Goal: Check status: Check status

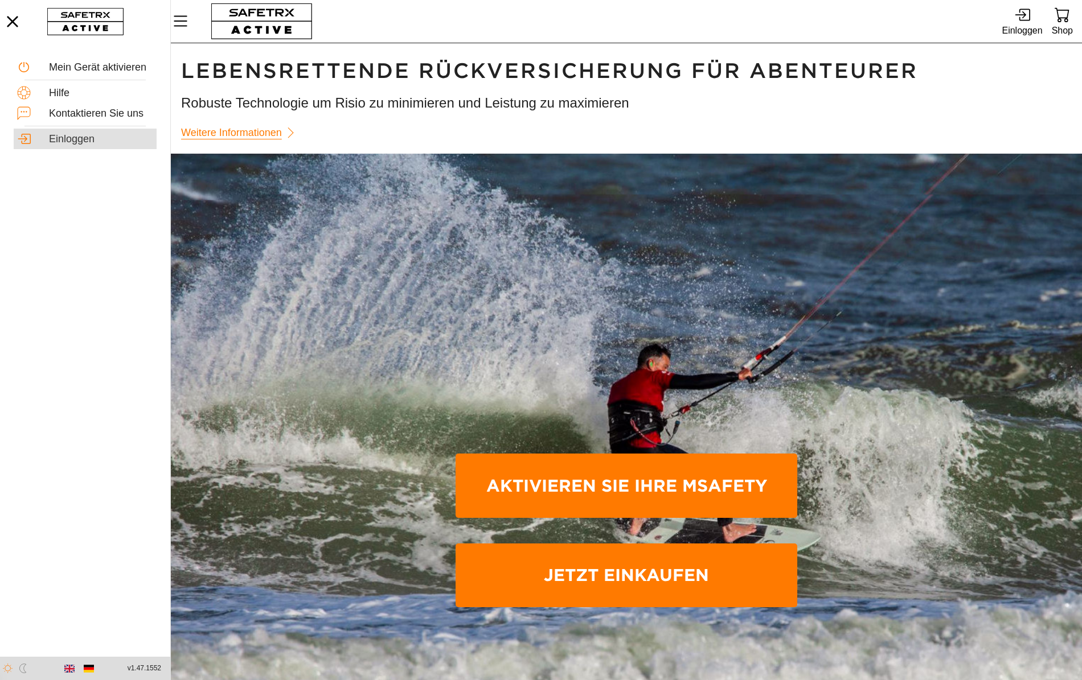
click at [56, 143] on div "Einloggen" at bounding box center [101, 139] width 104 height 13
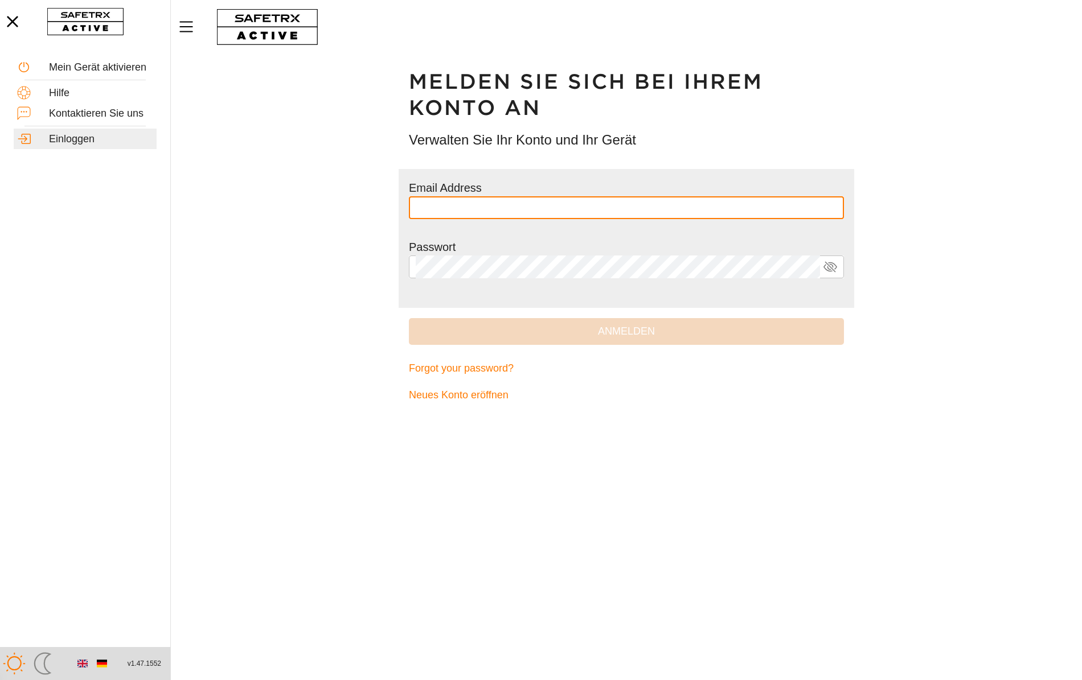
click at [459, 208] on input "text" at bounding box center [626, 207] width 421 height 23
type input "**********"
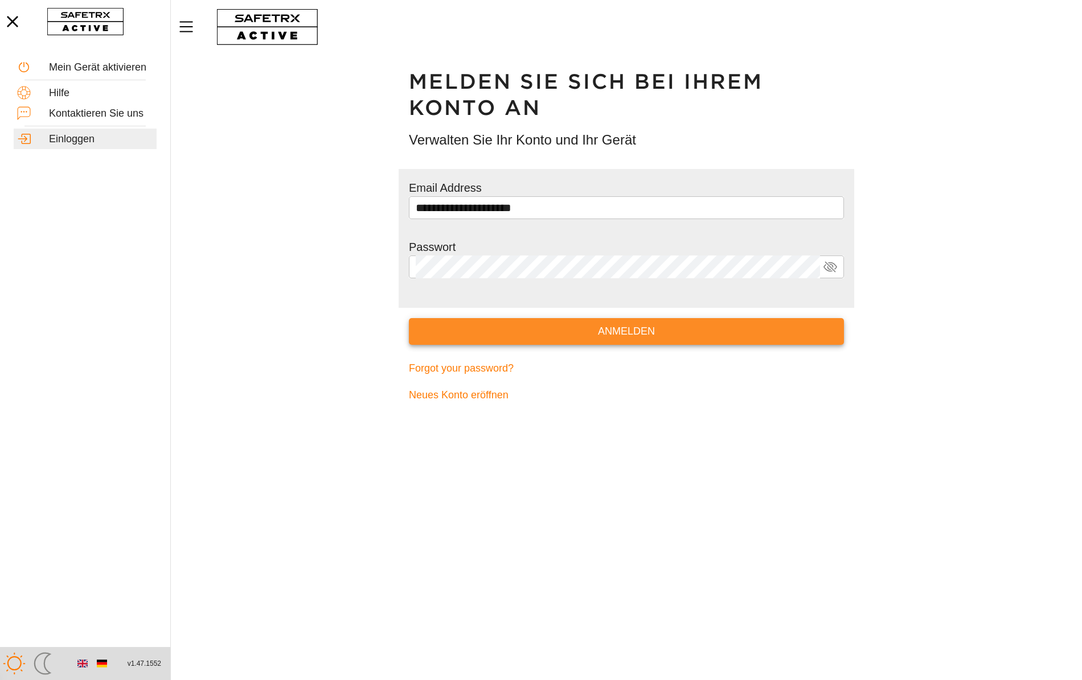
click at [523, 335] on span "Anmelden" at bounding box center [626, 332] width 417 height 18
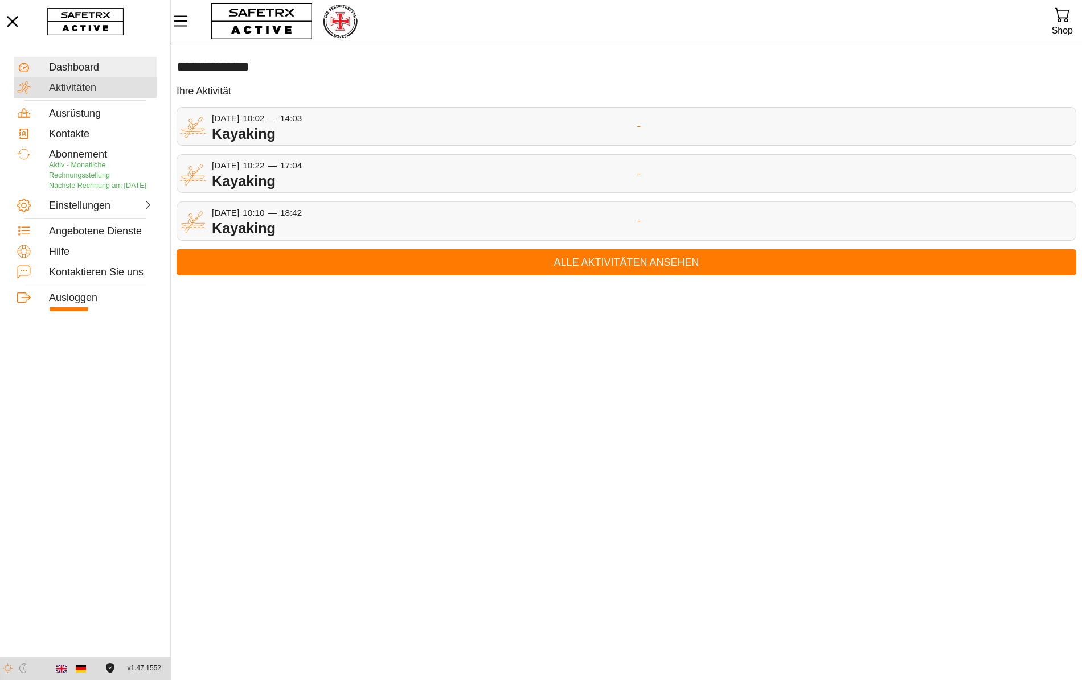
click at [76, 83] on div "Aktivitäten" at bounding box center [101, 88] width 104 height 13
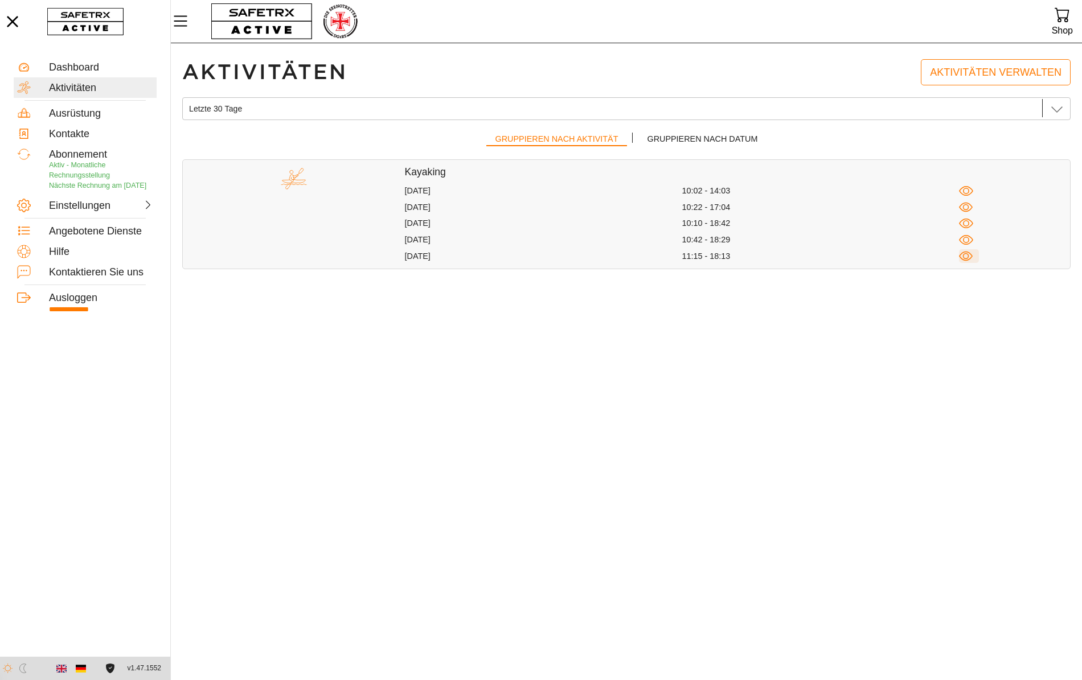
click at [964, 254] on icon "button" at bounding box center [966, 256] width 14 height 14
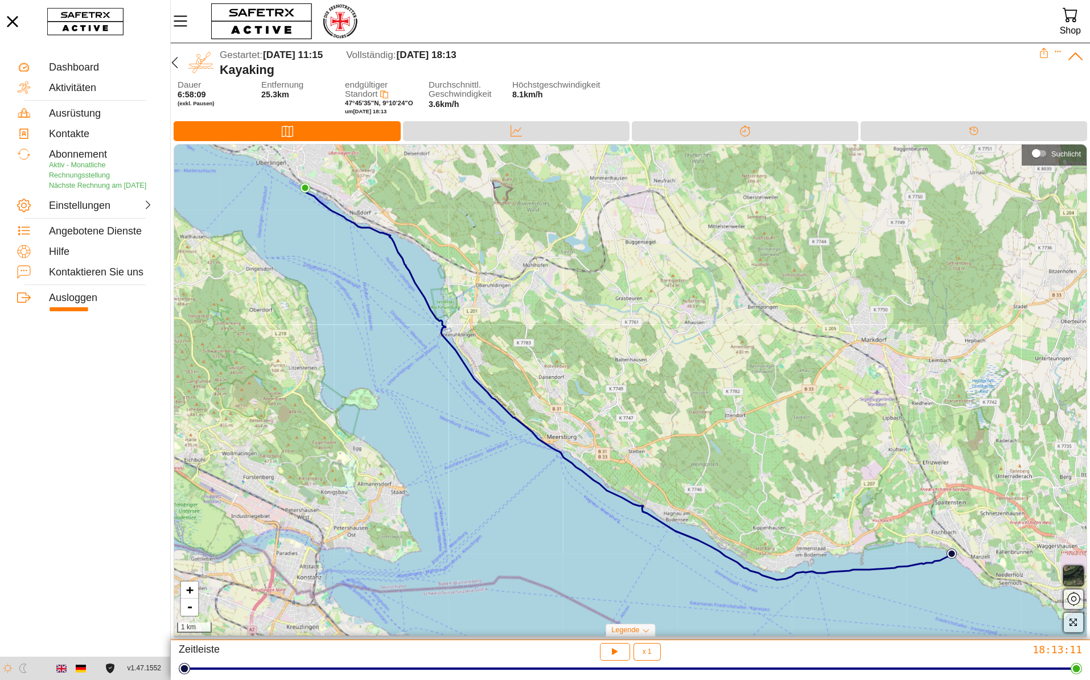
drag, startPoint x: 692, startPoint y: 492, endPoint x: 689, endPoint y: 475, distance: 18.0
click at [689, 475] on div "+ - 1 km" at bounding box center [630, 390] width 913 height 491
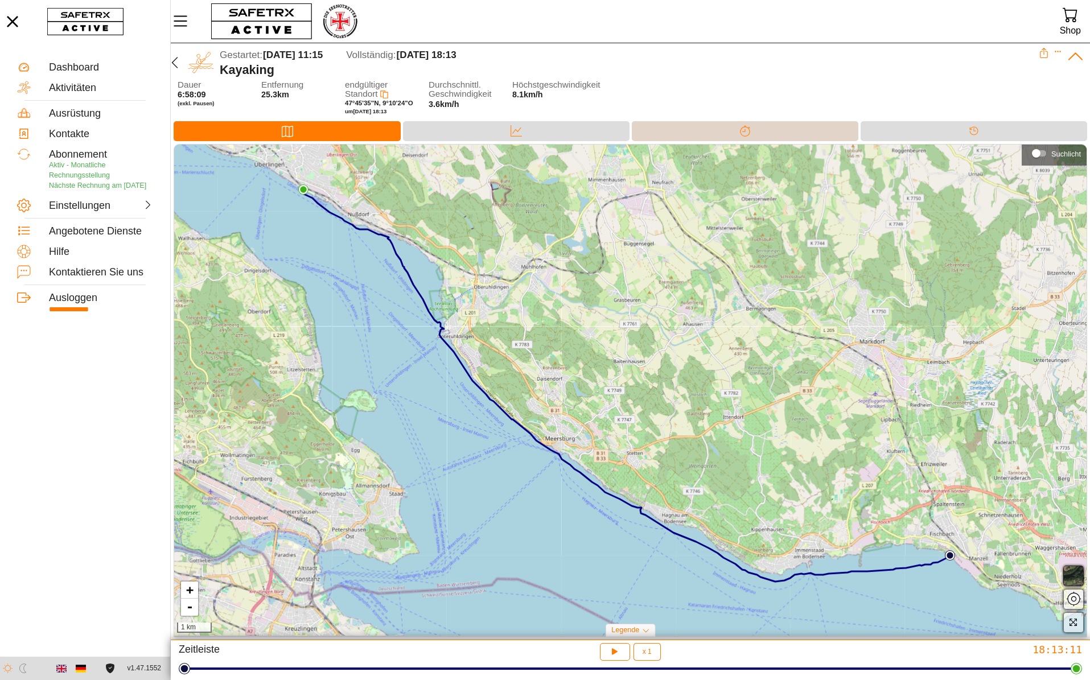
click at [756, 138] on div at bounding box center [745, 138] width 23 height 1
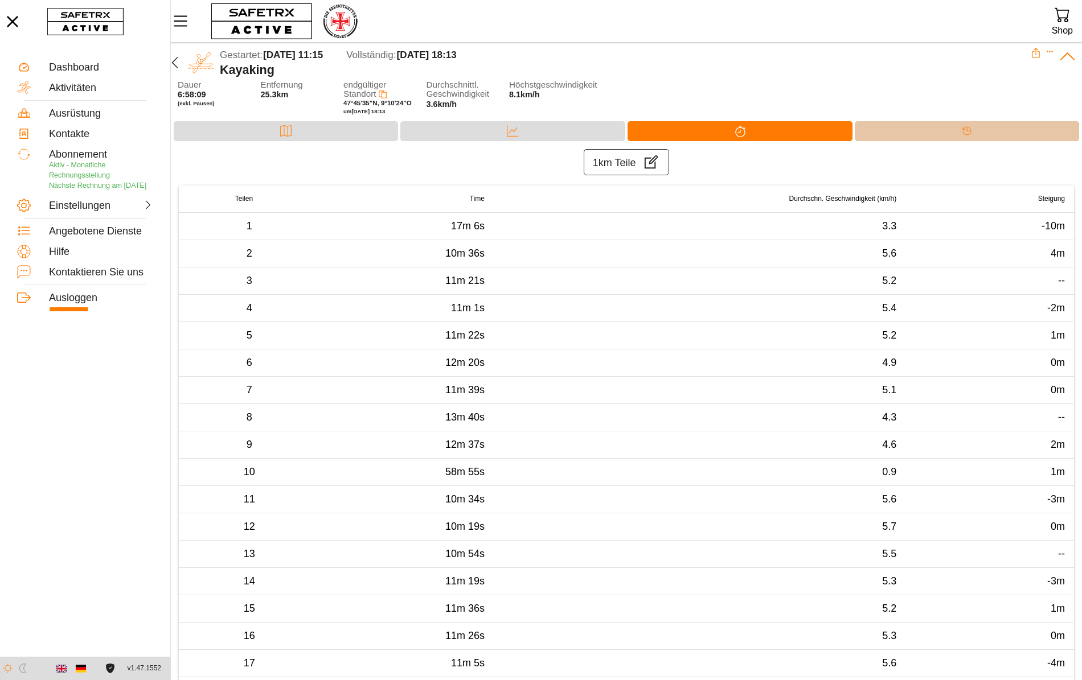
click at [921, 134] on div "Timeline" at bounding box center [967, 131] width 224 height 20
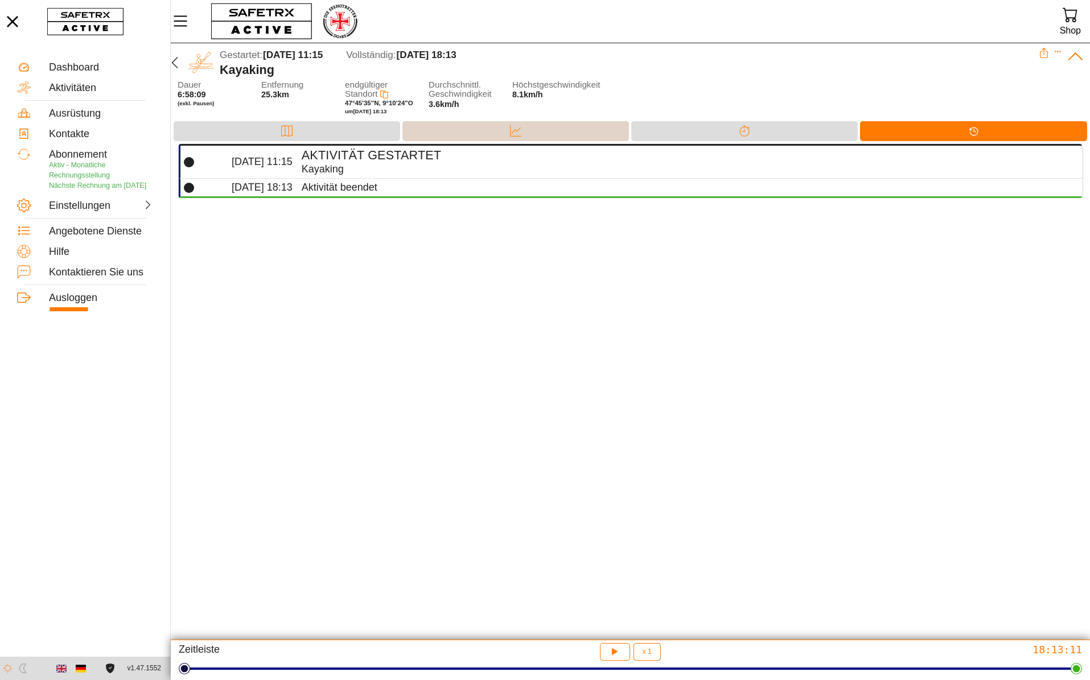
click at [528, 132] on div "Daten" at bounding box center [516, 131] width 227 height 20
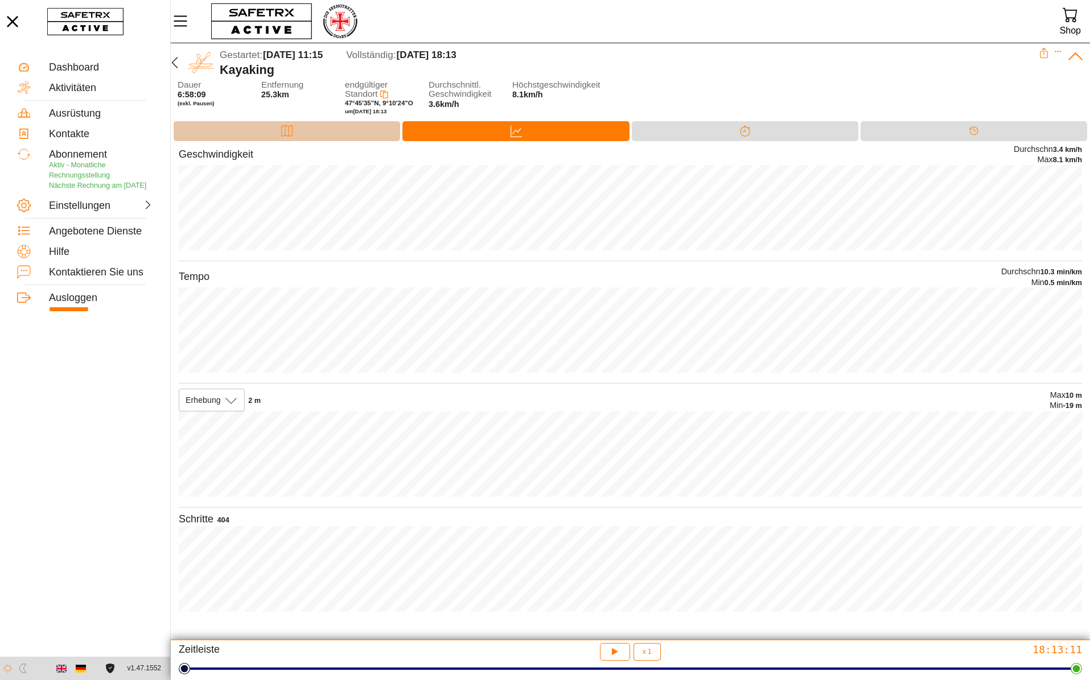
click at [312, 133] on div "Karte" at bounding box center [287, 131] width 227 height 20
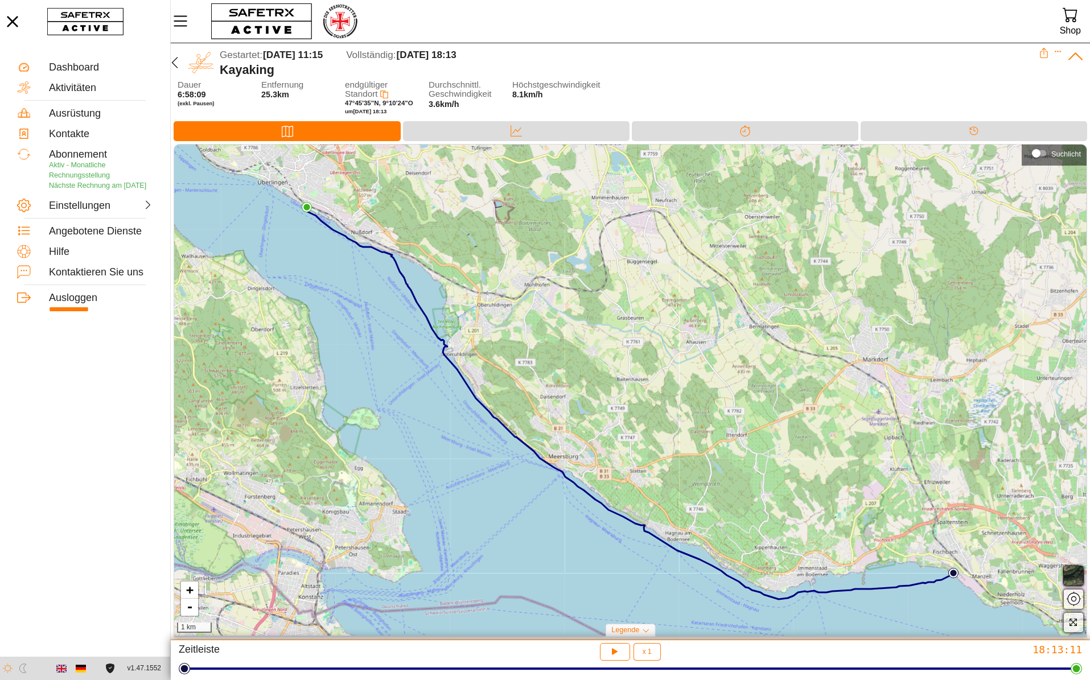
click at [300, 461] on div "+ - 1 km" at bounding box center [630, 390] width 913 height 491
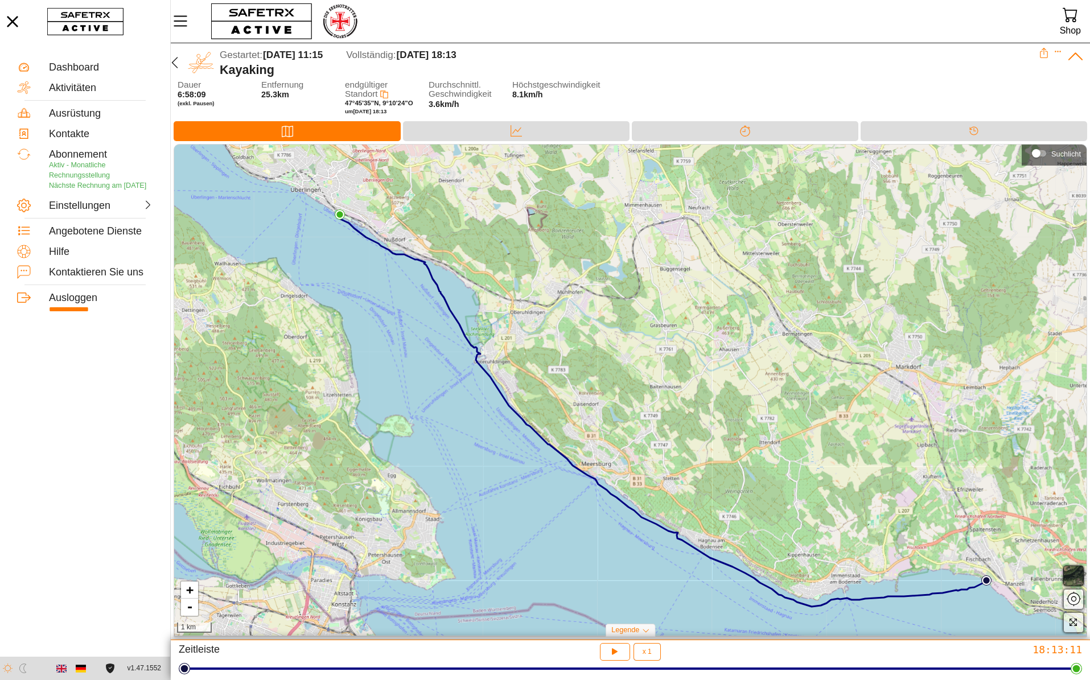
drag, startPoint x: 300, startPoint y: 461, endPoint x: 742, endPoint y: 374, distance: 450.2
click at [742, 374] on div "+ - 1 km" at bounding box center [630, 390] width 913 height 491
click at [646, 632] on icon at bounding box center [645, 630] width 7 height 7
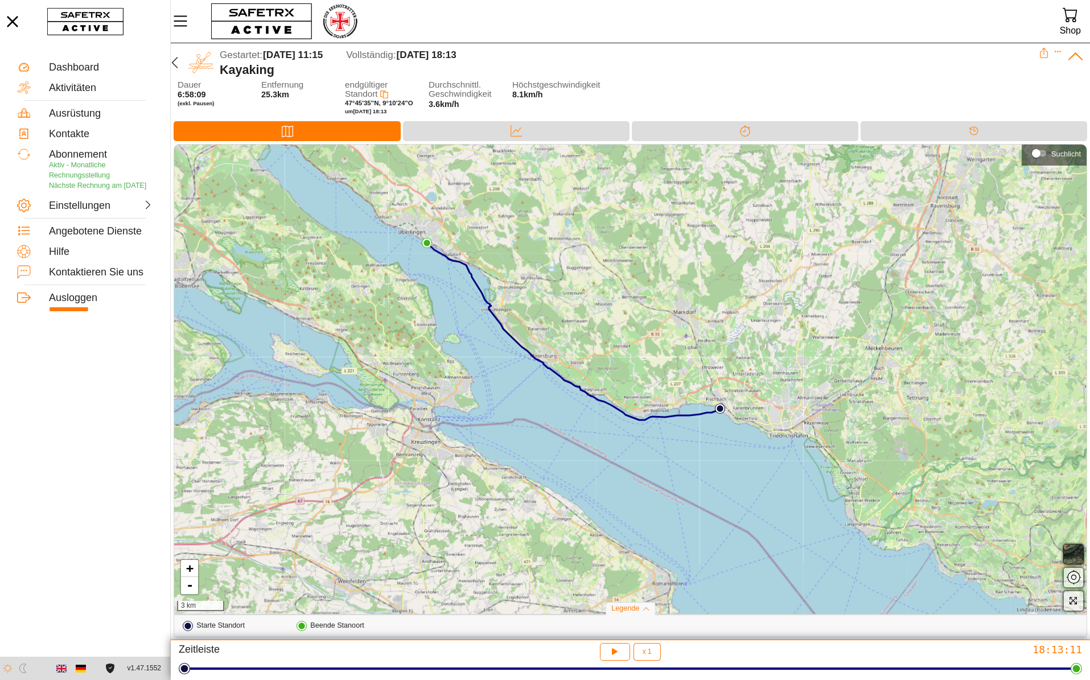
drag, startPoint x: 516, startPoint y: 474, endPoint x: 523, endPoint y: 418, distance: 56.1
click at [523, 418] on div "+ - 3 km" at bounding box center [630, 380] width 913 height 470
click at [175, 59] on icon "button" at bounding box center [175, 63] width 14 height 14
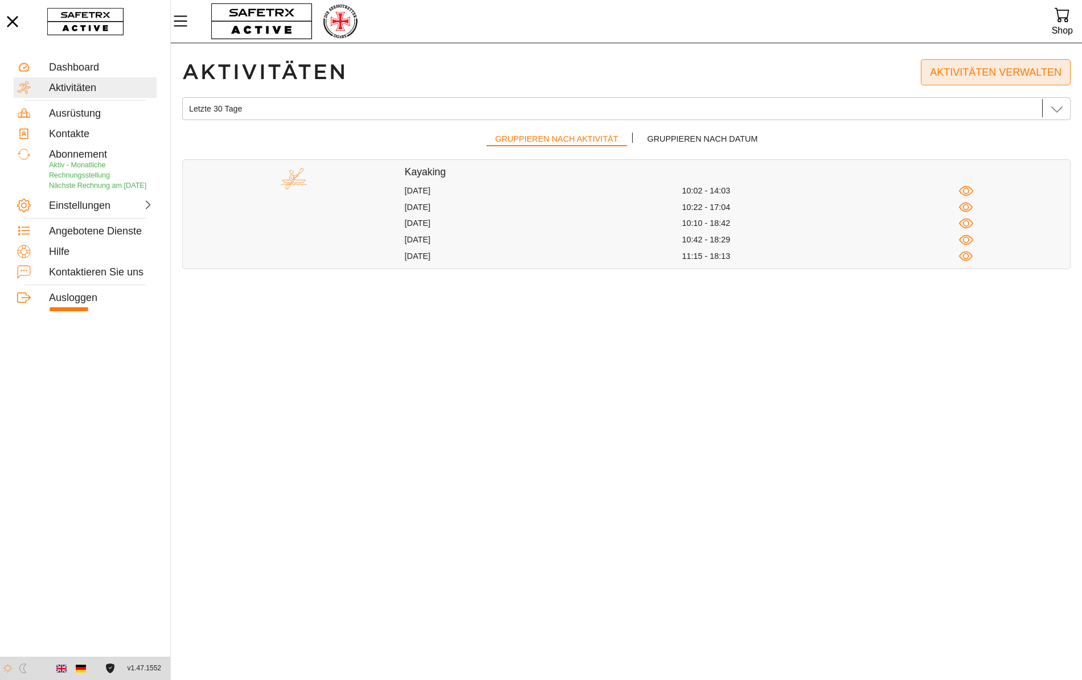
click at [955, 74] on span "Aktivitäten verwalten" at bounding box center [996, 73] width 132 height 18
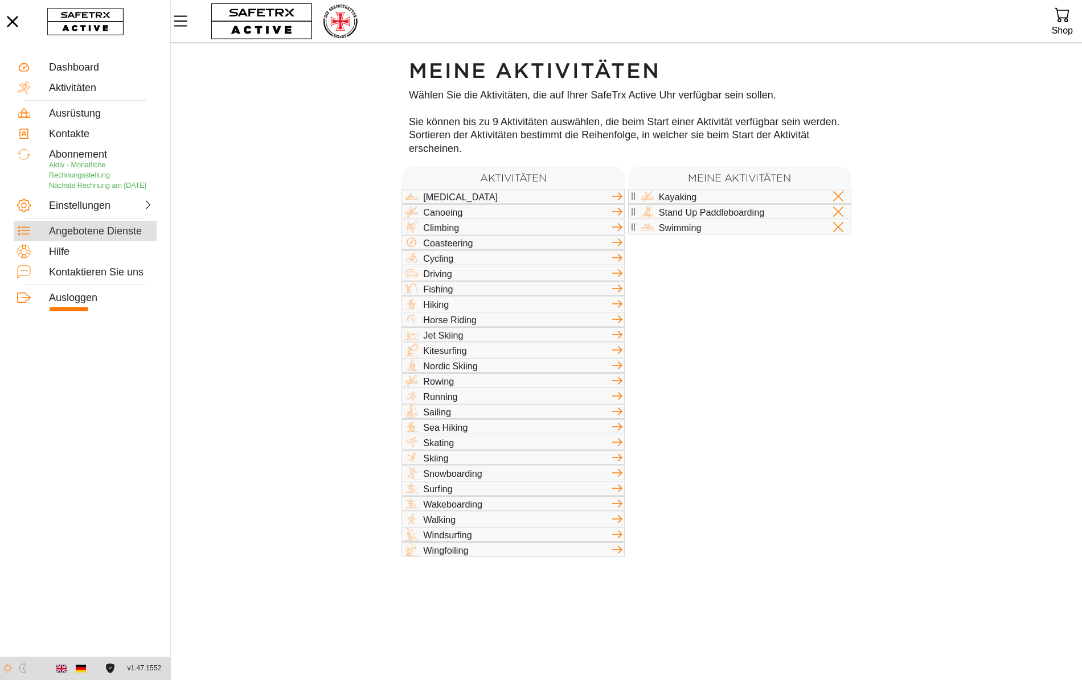
click at [92, 241] on div "Angebotene Dienste" at bounding box center [85, 231] width 143 height 20
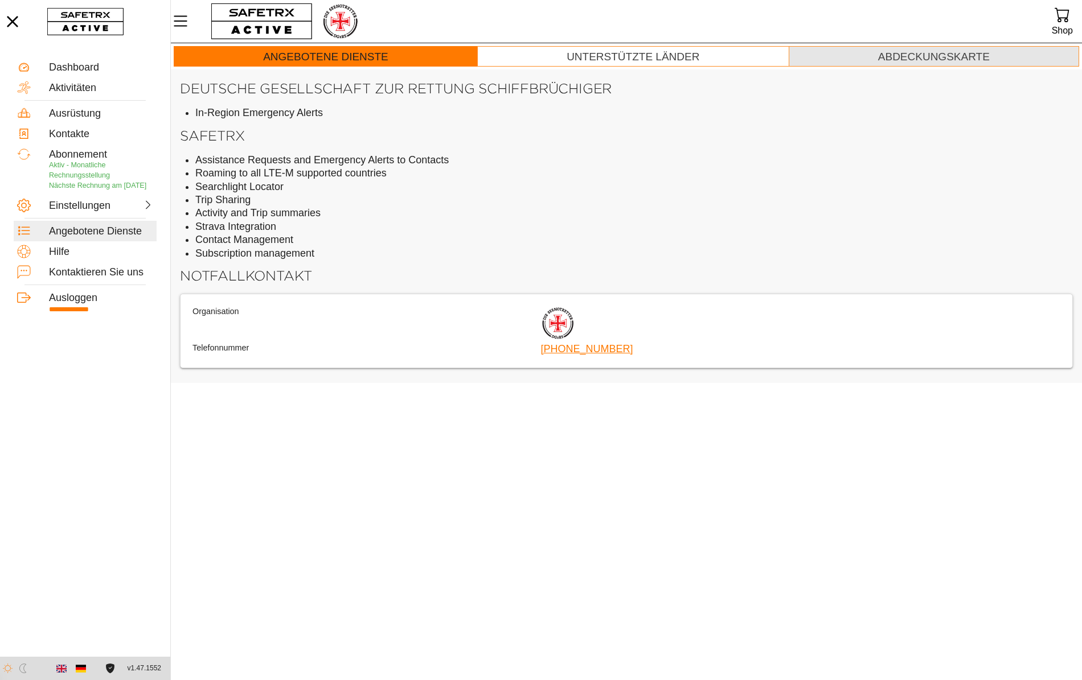
click at [958, 60] on div "Abdeckungskarte" at bounding box center [934, 57] width 112 height 13
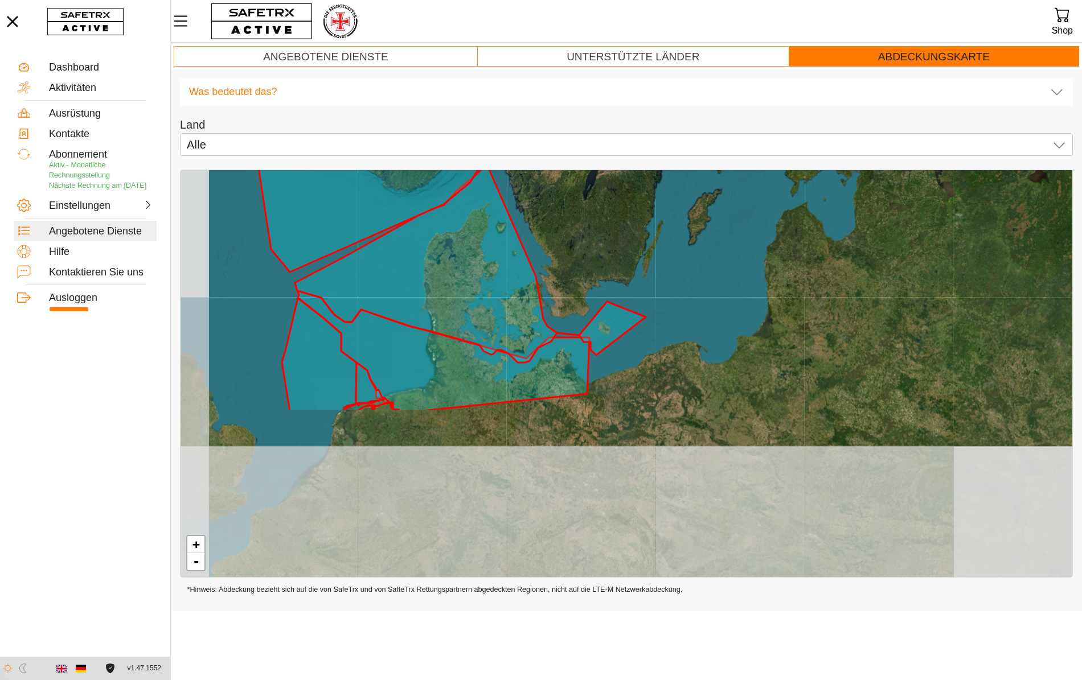
drag, startPoint x: 546, startPoint y: 506, endPoint x: 684, endPoint y: 298, distance: 249.8
click at [684, 298] on div "+ -" at bounding box center [626, 373] width 892 height 407
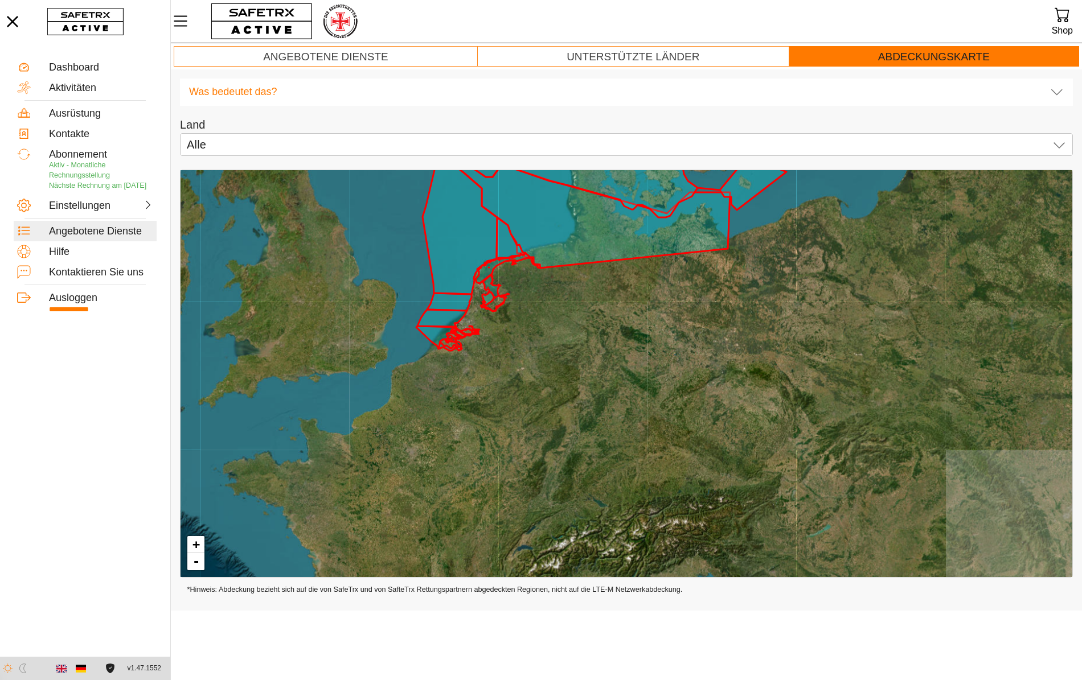
drag, startPoint x: 510, startPoint y: 495, endPoint x: 651, endPoint y: 350, distance: 202.1
click at [651, 350] on div "+ -" at bounding box center [626, 373] width 892 height 407
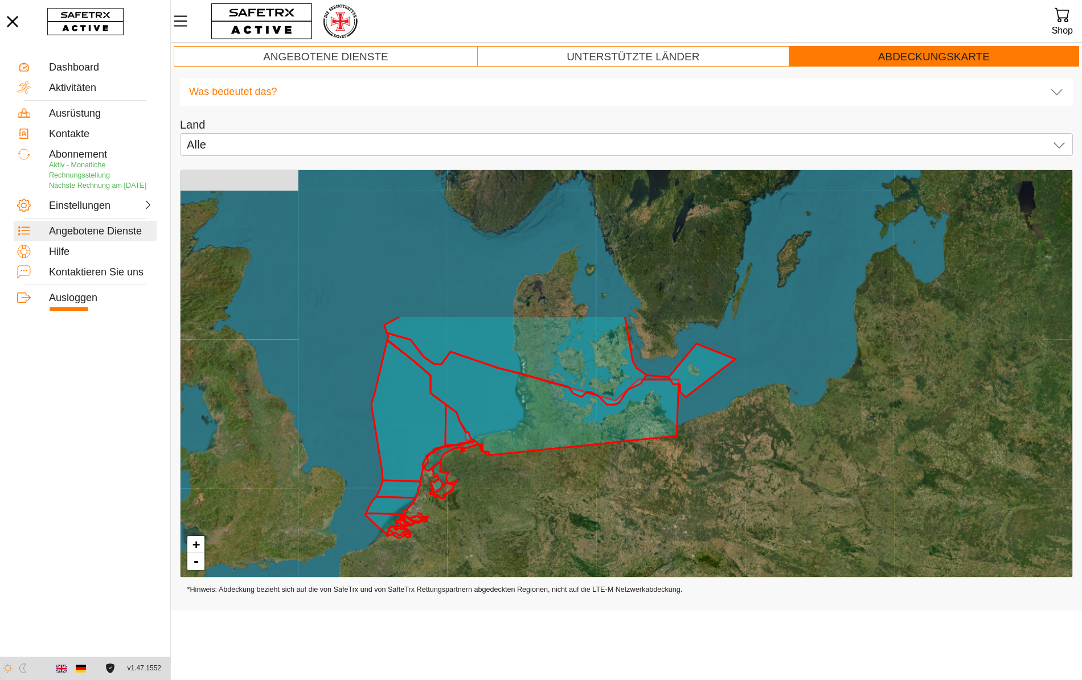
drag, startPoint x: 706, startPoint y: 301, endPoint x: 619, endPoint y: 571, distance: 283.4
click at [619, 571] on div "+ -" at bounding box center [626, 373] width 892 height 407
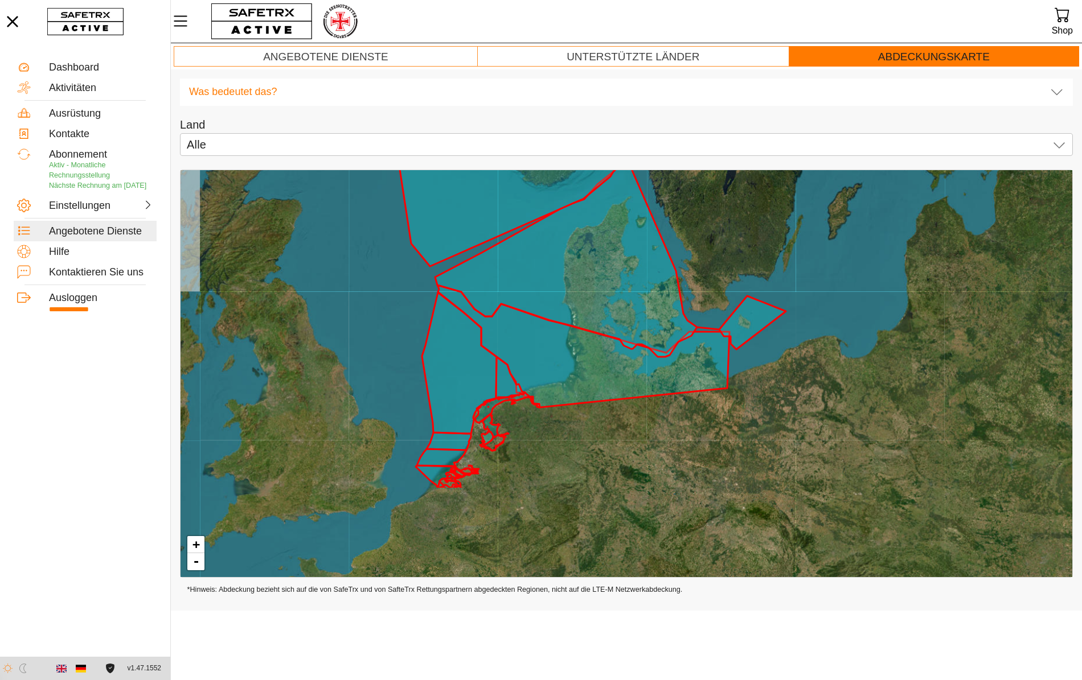
drag, startPoint x: 536, startPoint y: 546, endPoint x: 622, endPoint y: 416, distance: 156.2
click at [622, 416] on div "+ -" at bounding box center [626, 373] width 892 height 407
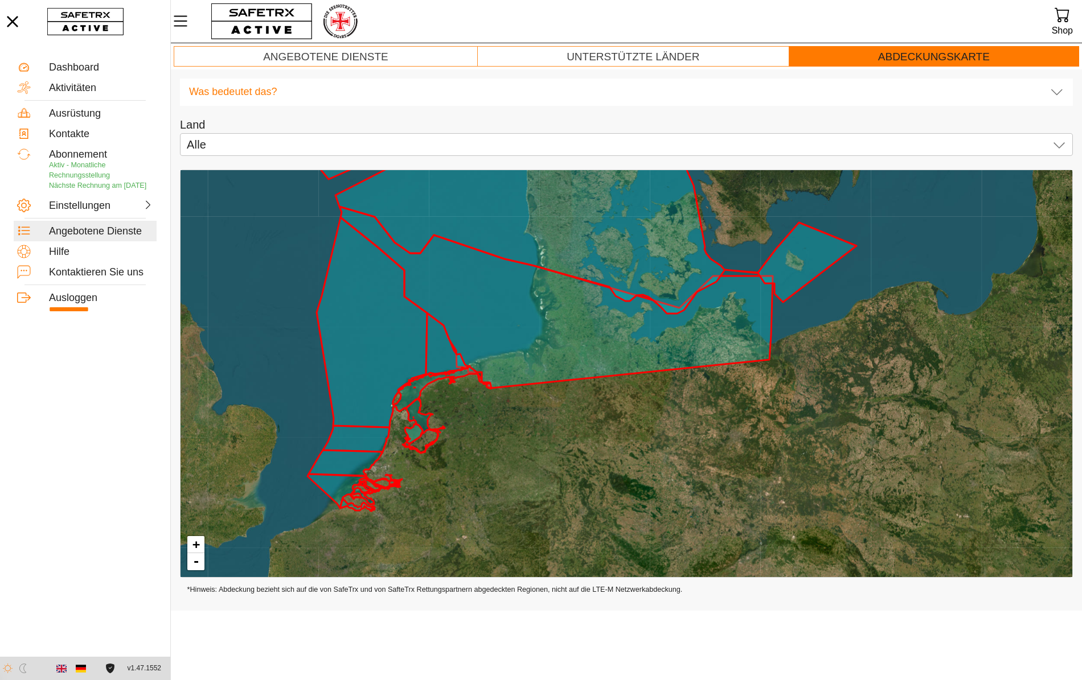
drag, startPoint x: 622, startPoint y: 439, endPoint x: 606, endPoint y: 444, distance: 17.1
click at [606, 444] on div "+ -" at bounding box center [626, 373] width 892 height 407
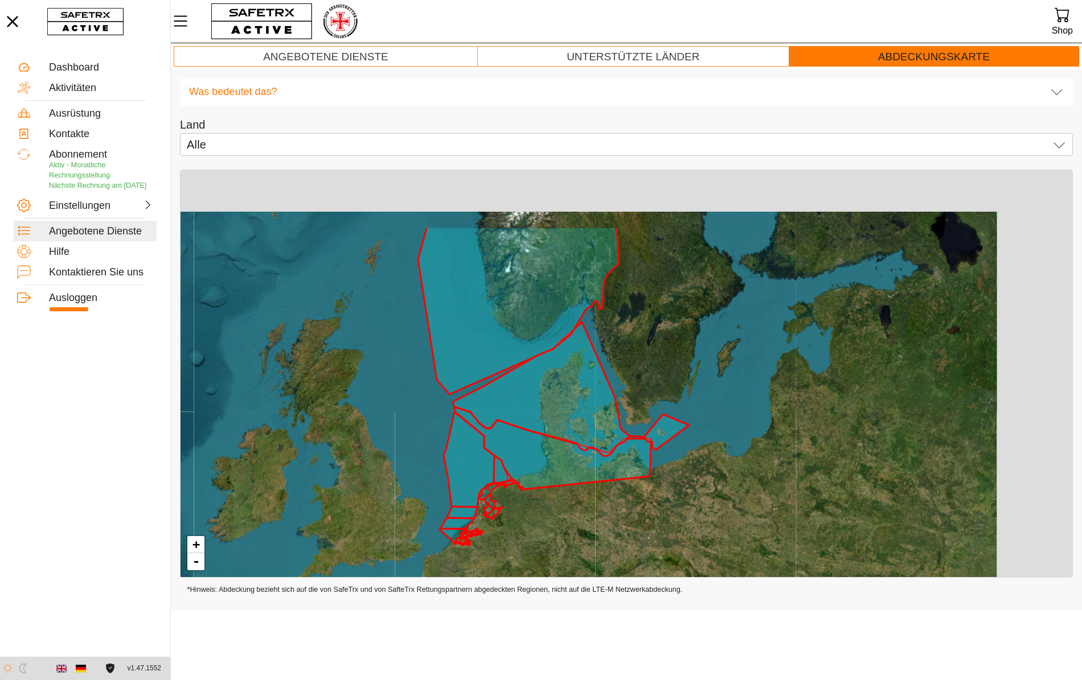
drag, startPoint x: 835, startPoint y: 346, endPoint x: 720, endPoint y: 459, distance: 161.4
click at [720, 459] on div "+ -" at bounding box center [626, 373] width 892 height 407
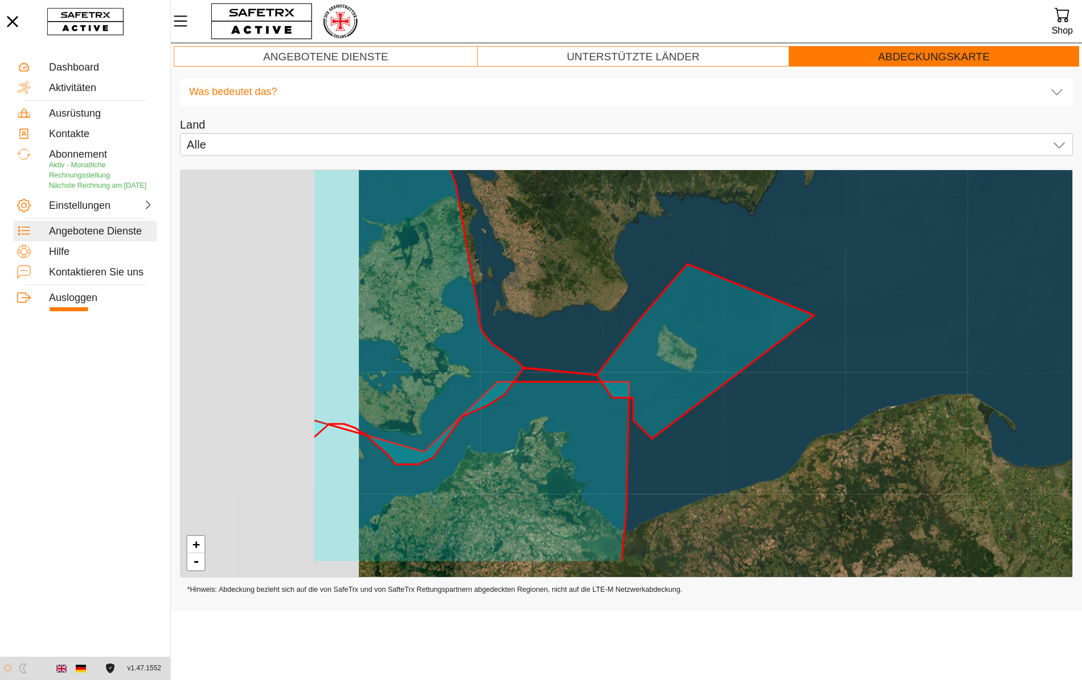
drag, startPoint x: 559, startPoint y: 479, endPoint x: 822, endPoint y: 411, distance: 271.6
click at [822, 411] on div "+ -" at bounding box center [626, 373] width 892 height 407
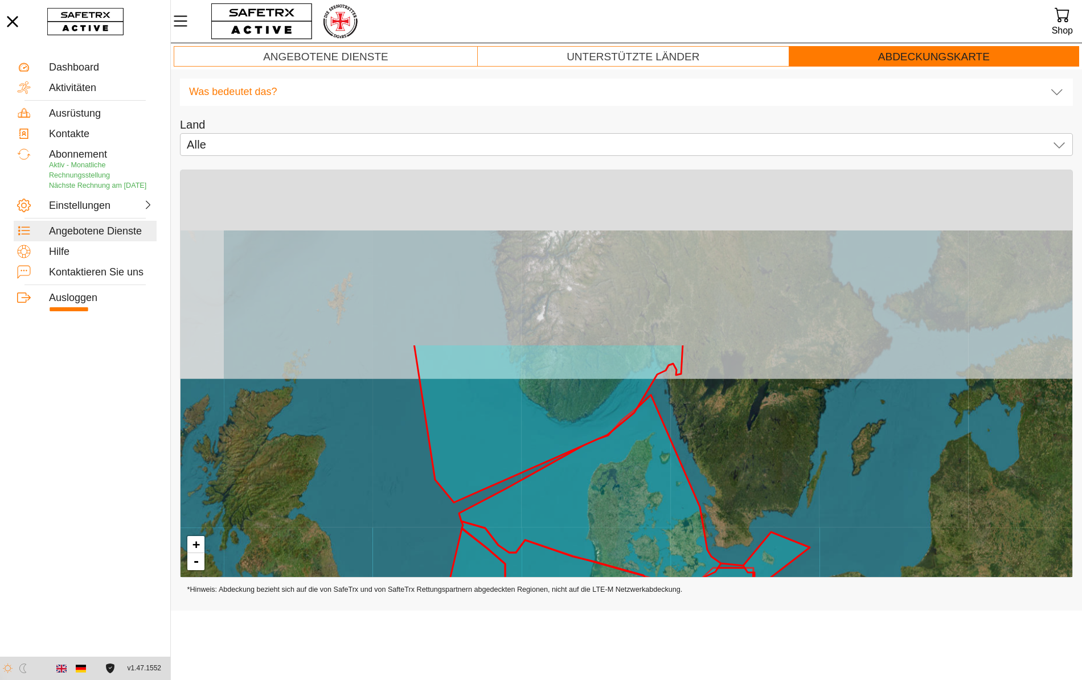
drag, startPoint x: 707, startPoint y: 271, endPoint x: 701, endPoint y: 493, distance: 222.1
click at [701, 493] on div "+ -" at bounding box center [626, 373] width 892 height 407
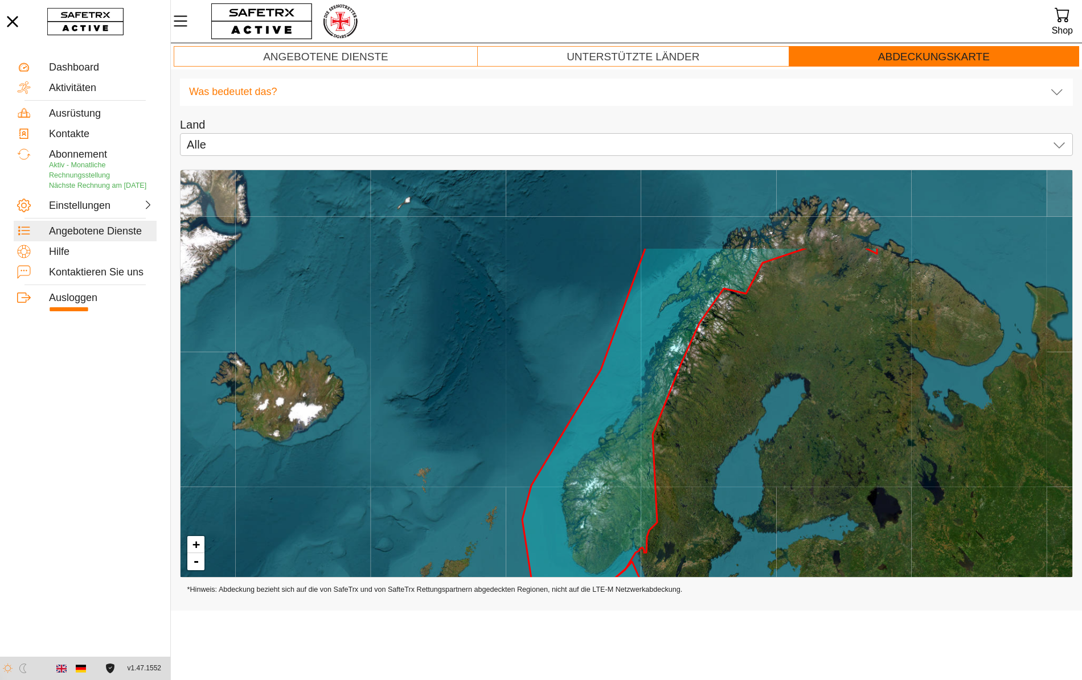
drag, startPoint x: 771, startPoint y: 388, endPoint x: 724, endPoint y: 507, distance: 127.8
click at [724, 507] on div "+ -" at bounding box center [626, 373] width 892 height 407
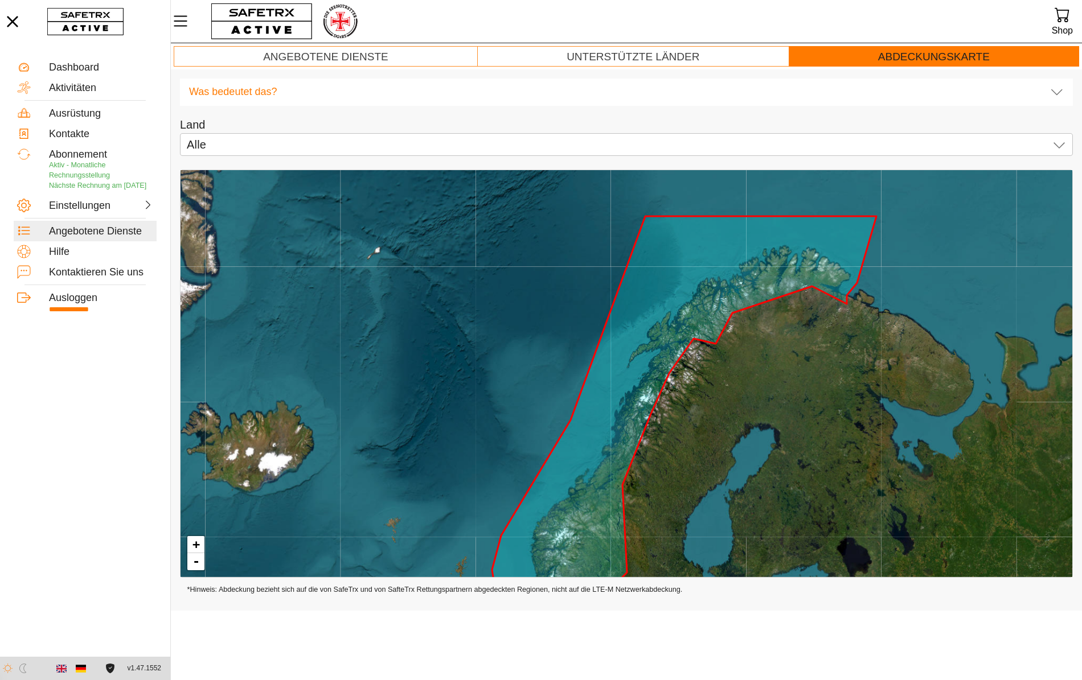
drag, startPoint x: 819, startPoint y: 425, endPoint x: 734, endPoint y: 551, distance: 152.5
click at [735, 550] on div "+ -" at bounding box center [626, 373] width 892 height 407
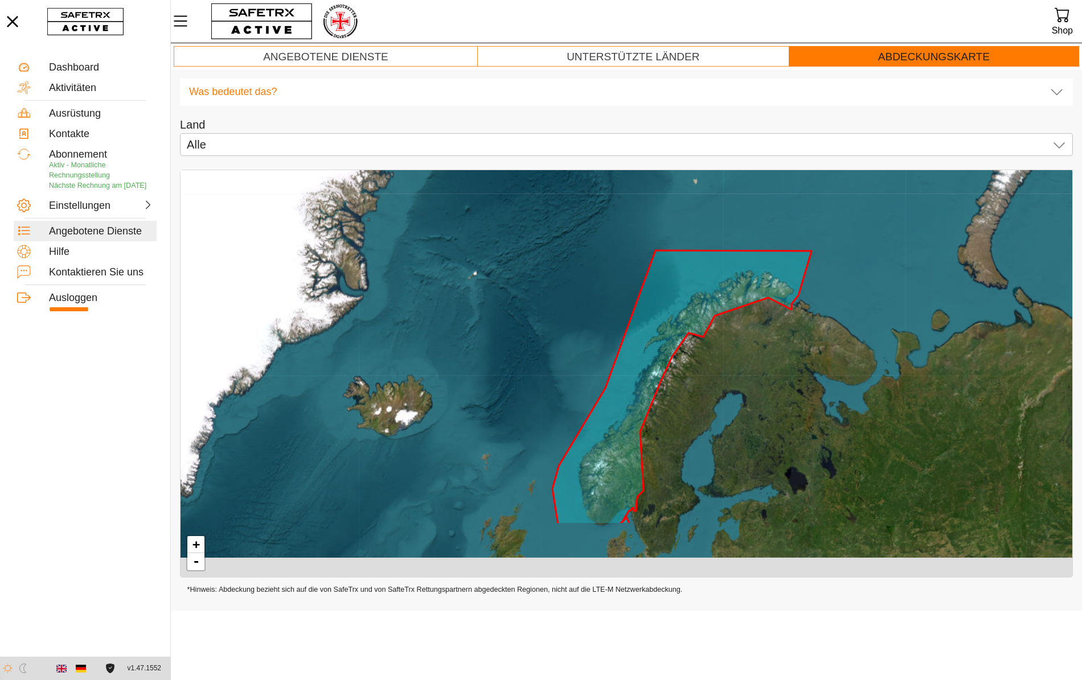
drag, startPoint x: 748, startPoint y: 492, endPoint x: 761, endPoint y: 327, distance: 166.2
click at [761, 343] on div "+ -" at bounding box center [626, 373] width 892 height 407
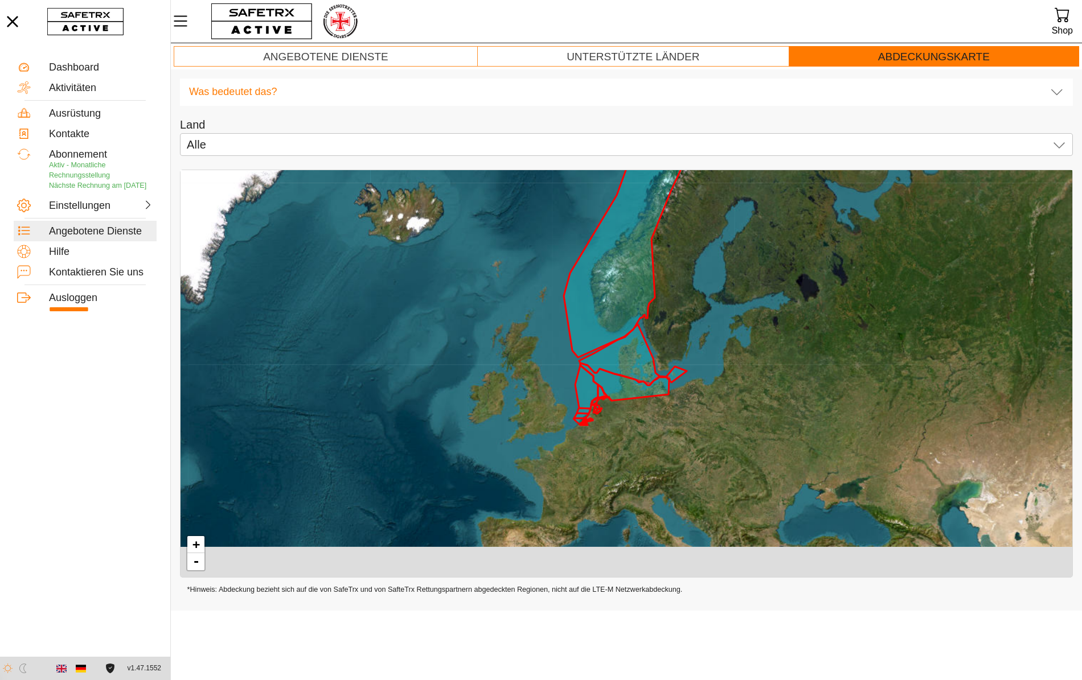
drag, startPoint x: 684, startPoint y: 475, endPoint x: 692, endPoint y: 341, distance: 134.0
click at [692, 342] on div "+ -" at bounding box center [626, 373] width 892 height 407
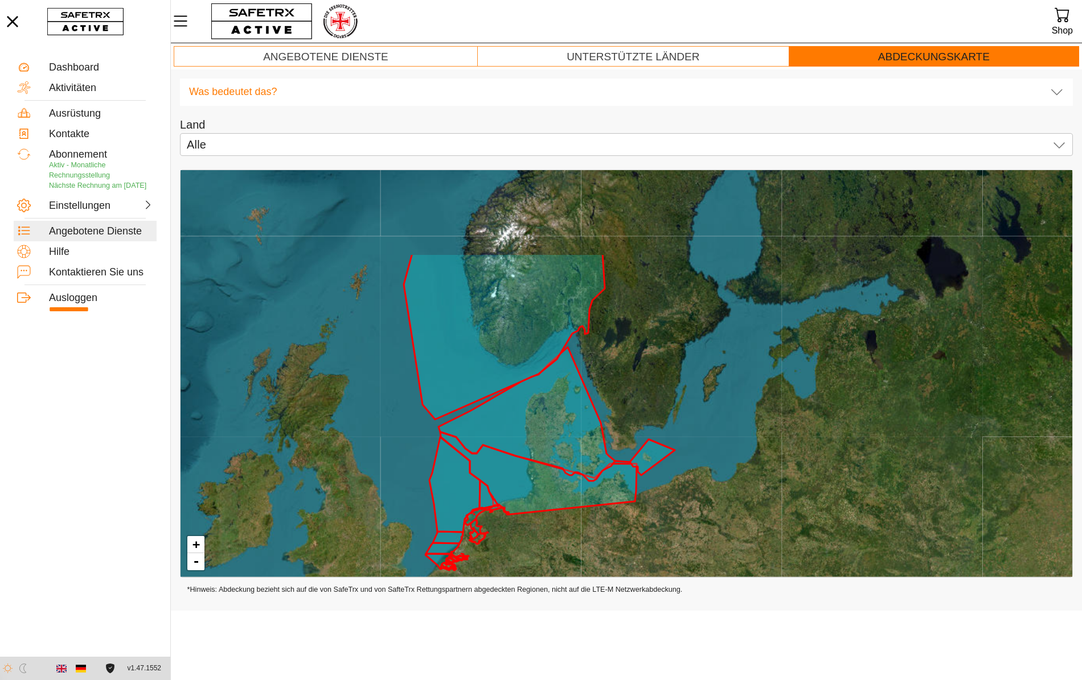
drag, startPoint x: 702, startPoint y: 264, endPoint x: 663, endPoint y: 396, distance: 137.1
click at [663, 396] on div "+ -" at bounding box center [626, 373] width 892 height 407
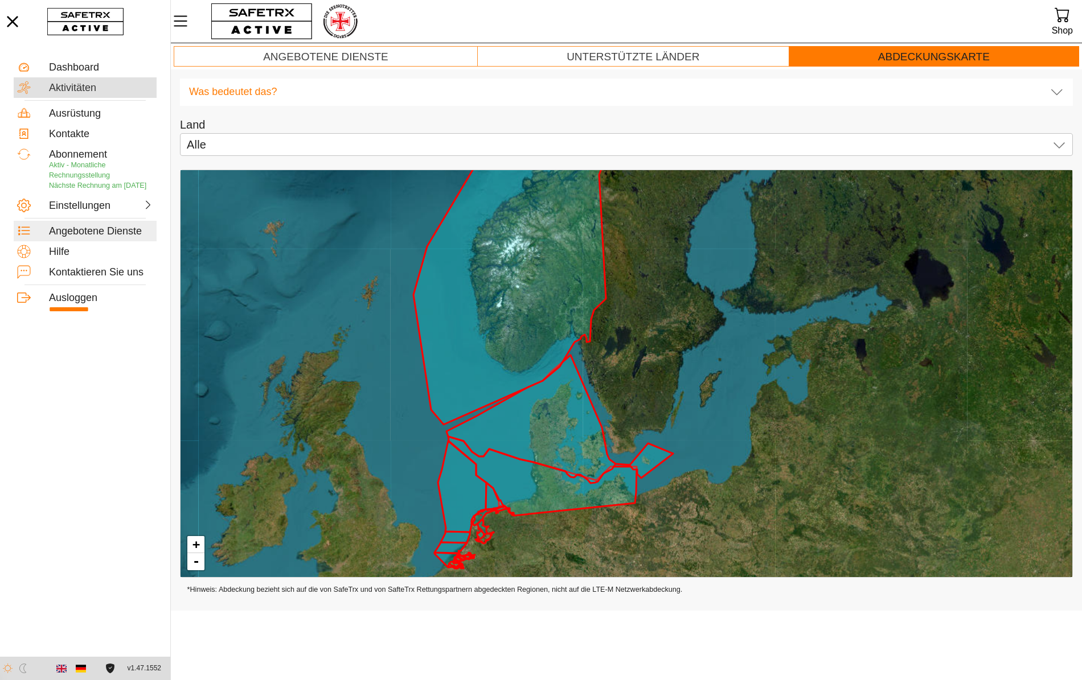
click at [77, 90] on div "Aktivitäten" at bounding box center [101, 88] width 104 height 13
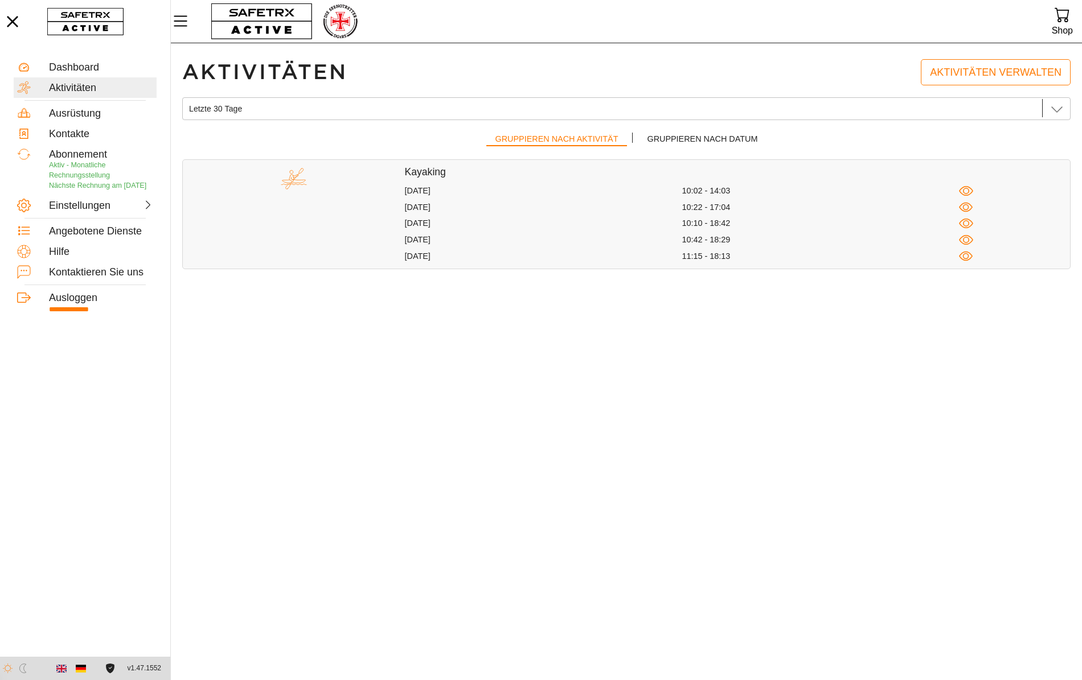
click at [303, 182] on img at bounding box center [294, 179] width 26 height 26
click at [971, 241] on icon "button" at bounding box center [966, 240] width 14 height 14
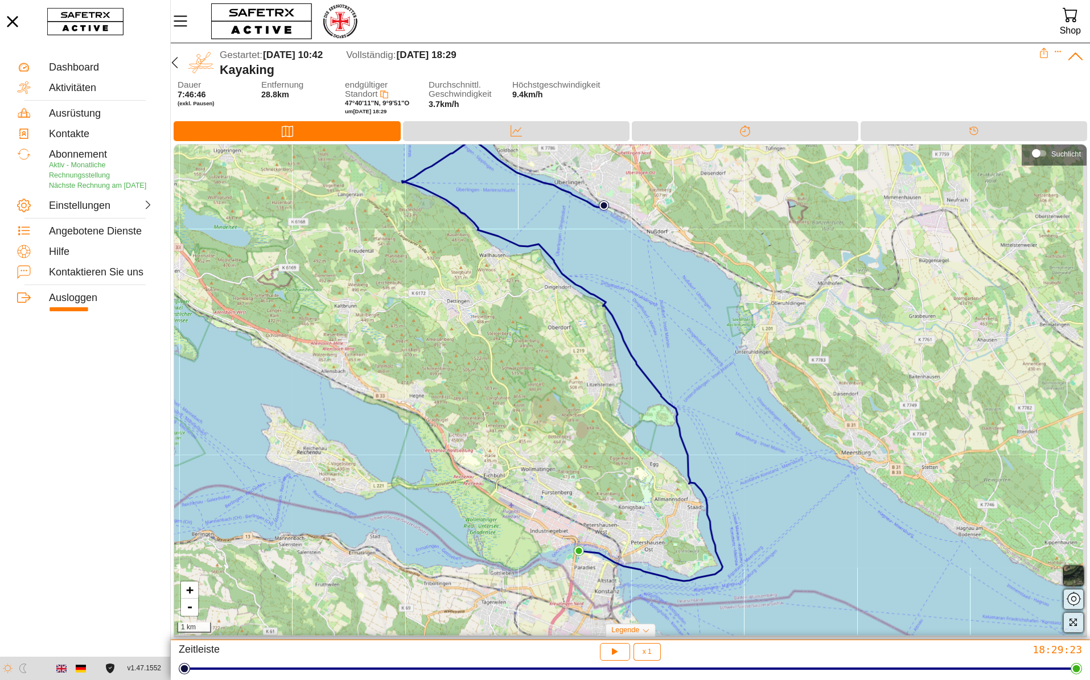
drag, startPoint x: 435, startPoint y: 250, endPoint x: 367, endPoint y: 222, distance: 73.3
click at [367, 222] on div "+ - 1 km" at bounding box center [630, 390] width 913 height 491
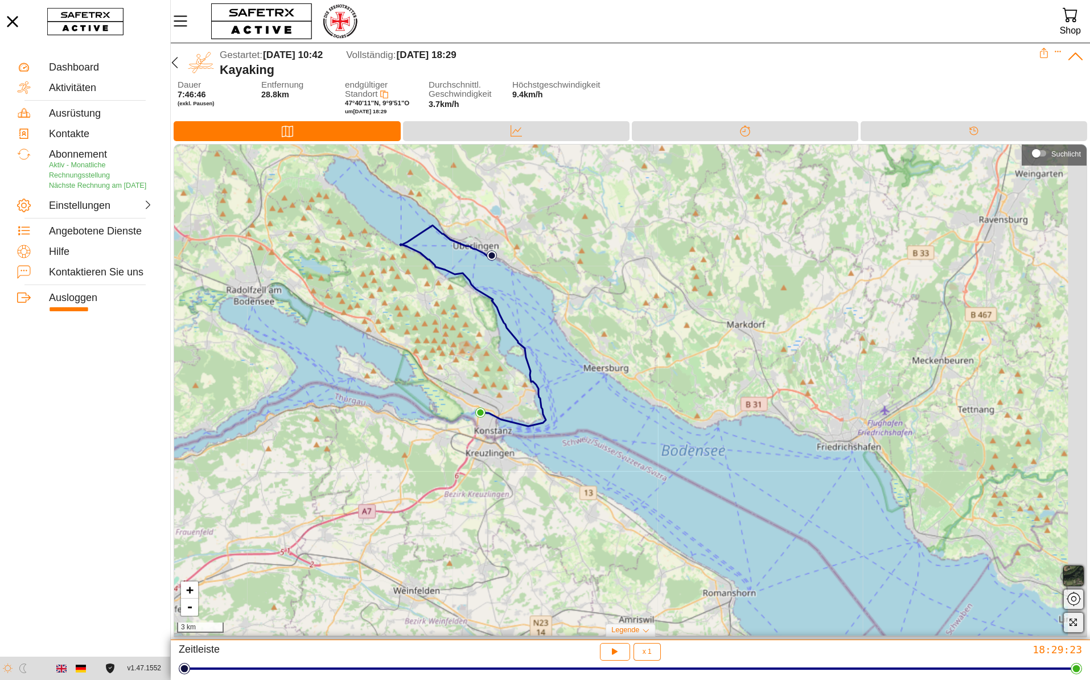
drag, startPoint x: 765, startPoint y: 389, endPoint x: 589, endPoint y: 370, distance: 176.4
click at [589, 370] on div "+ - 3 km" at bounding box center [630, 390] width 913 height 491
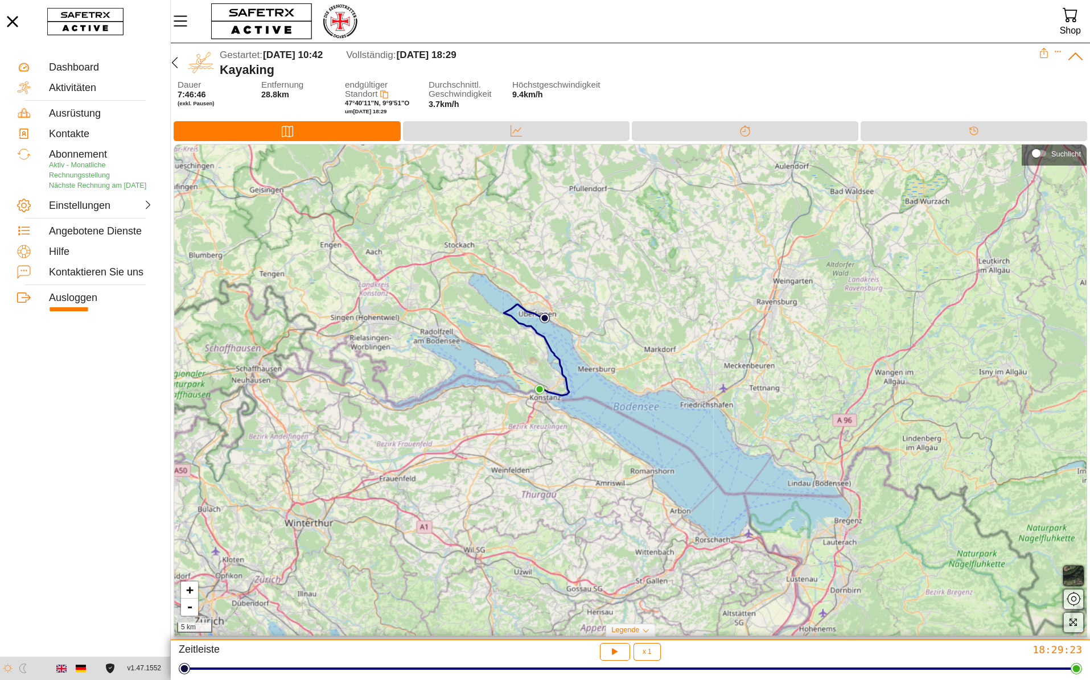
click at [1044, 56] on icon at bounding box center [1044, 53] width 10 height 10
click at [1058, 50] on icon "Expand" at bounding box center [1058, 52] width 8 height 8
click at [1000, 67] on div "Aktivität bearbeiten" at bounding box center [1007, 69] width 89 height 13
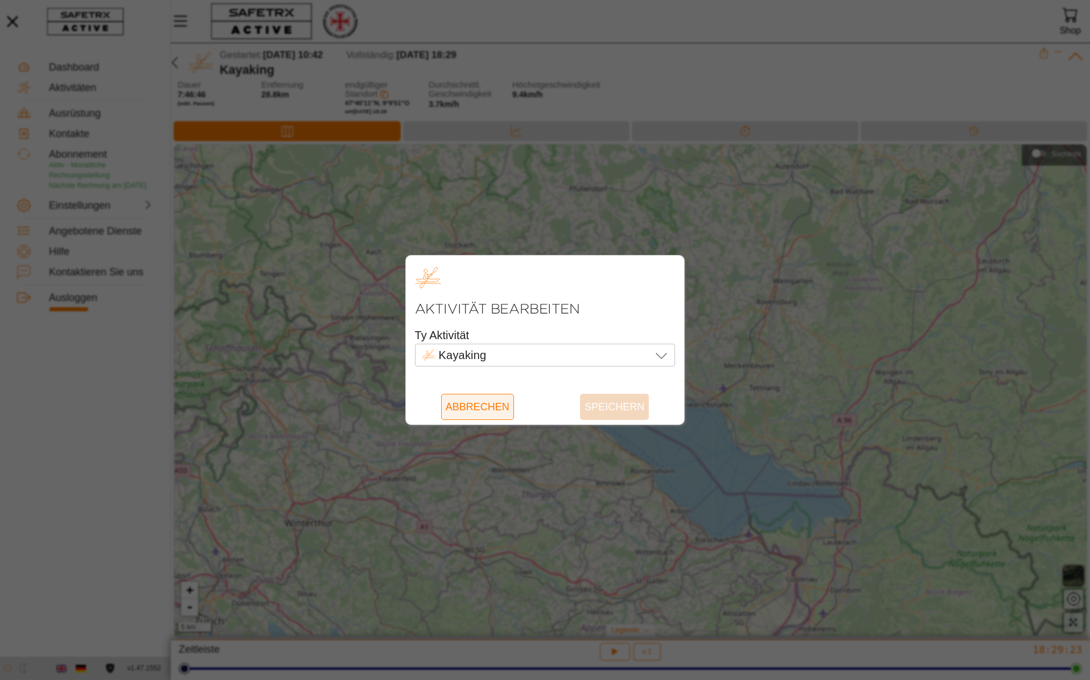
click at [491, 401] on span "Abbrechen" at bounding box center [478, 407] width 64 height 26
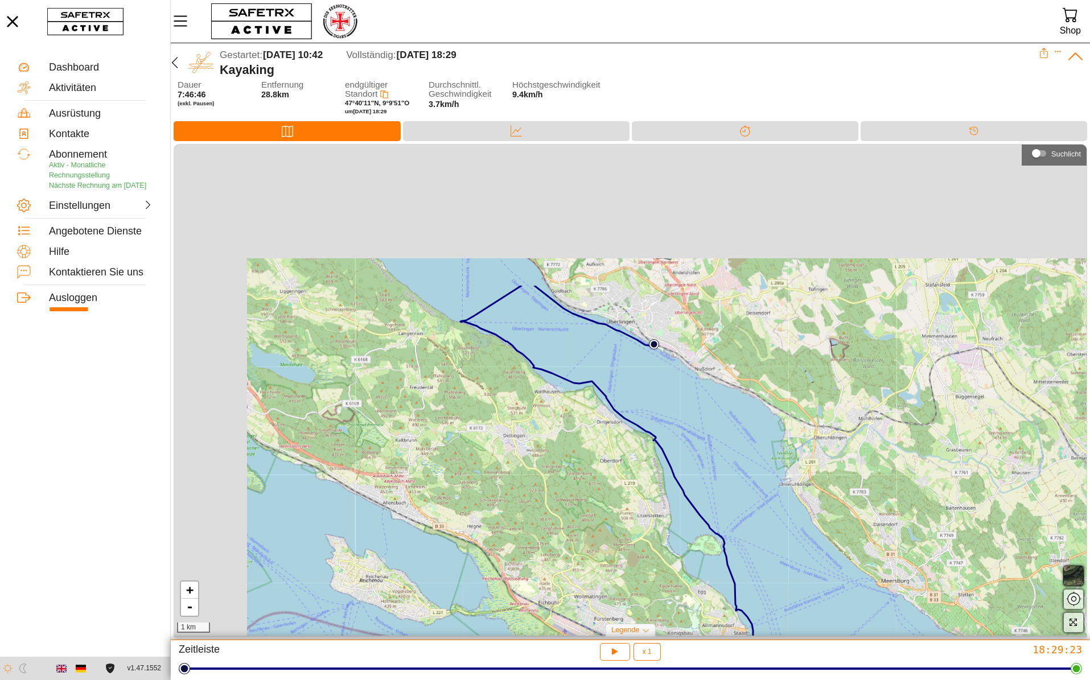
drag, startPoint x: 568, startPoint y: 377, endPoint x: 613, endPoint y: 533, distance: 161.6
click at [613, 533] on div "+ - 1 km" at bounding box center [630, 390] width 913 height 491
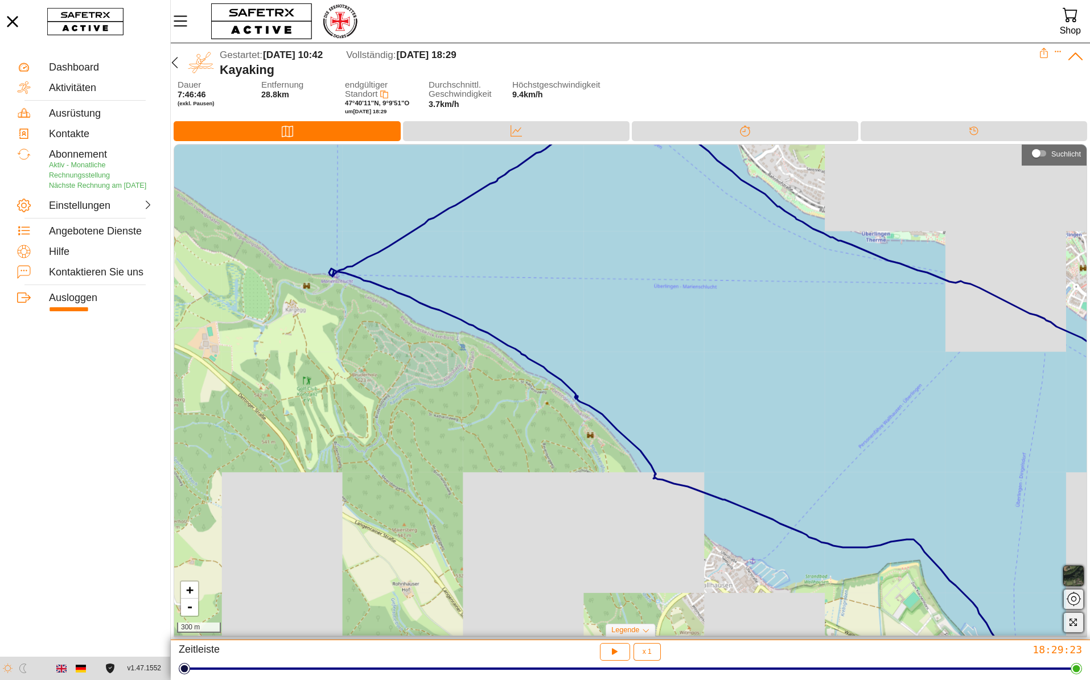
drag, startPoint x: 349, startPoint y: 318, endPoint x: 402, endPoint y: 478, distance: 168.5
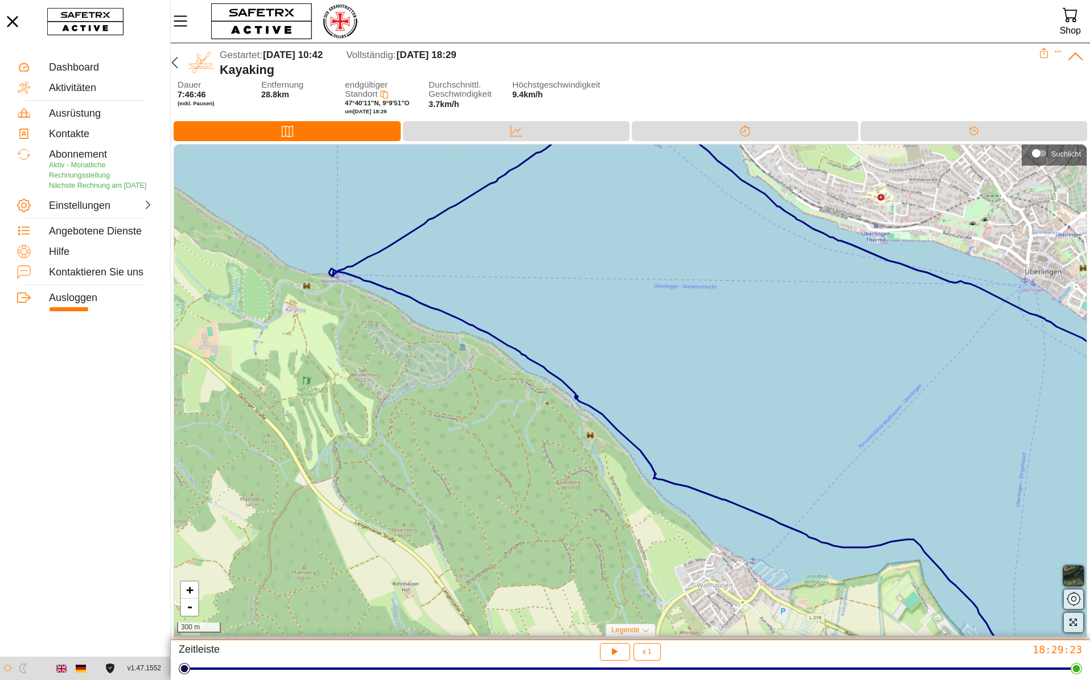
click at [402, 478] on div "+ - 300 m" at bounding box center [630, 390] width 913 height 491
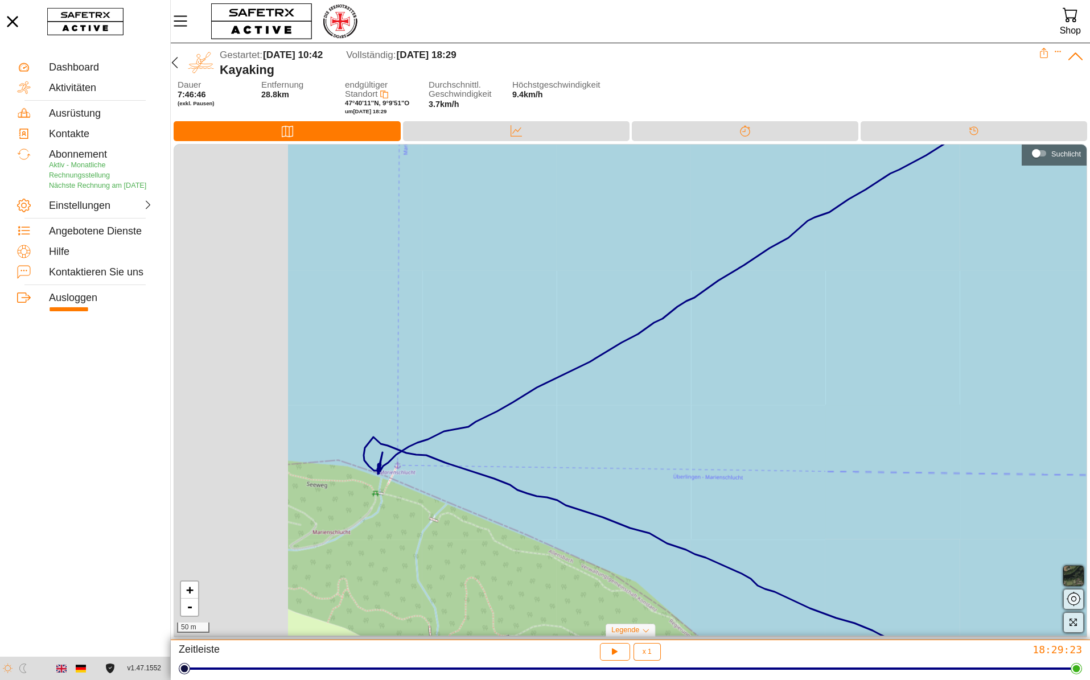
drag, startPoint x: 263, startPoint y: 493, endPoint x: 459, endPoint y: 496, distance: 196.4
click at [459, 496] on div "+ - 50 m" at bounding box center [630, 390] width 913 height 491
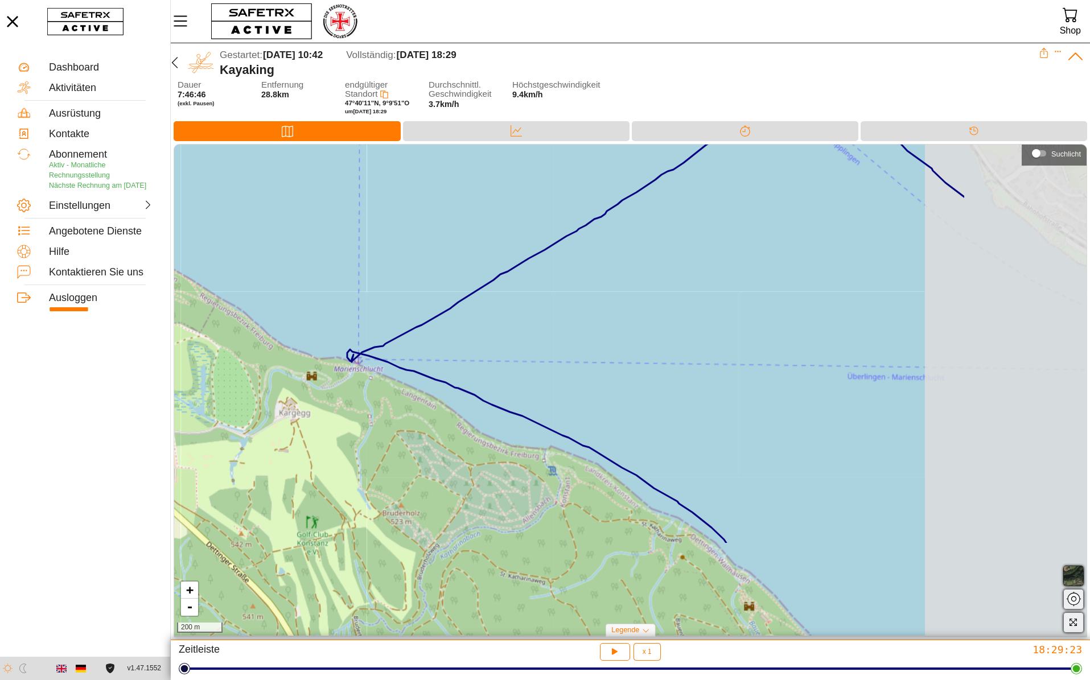
drag, startPoint x: 631, startPoint y: 518, endPoint x: 417, endPoint y: 374, distance: 258.5
click at [417, 374] on div "+ - 200 m" at bounding box center [630, 390] width 913 height 491
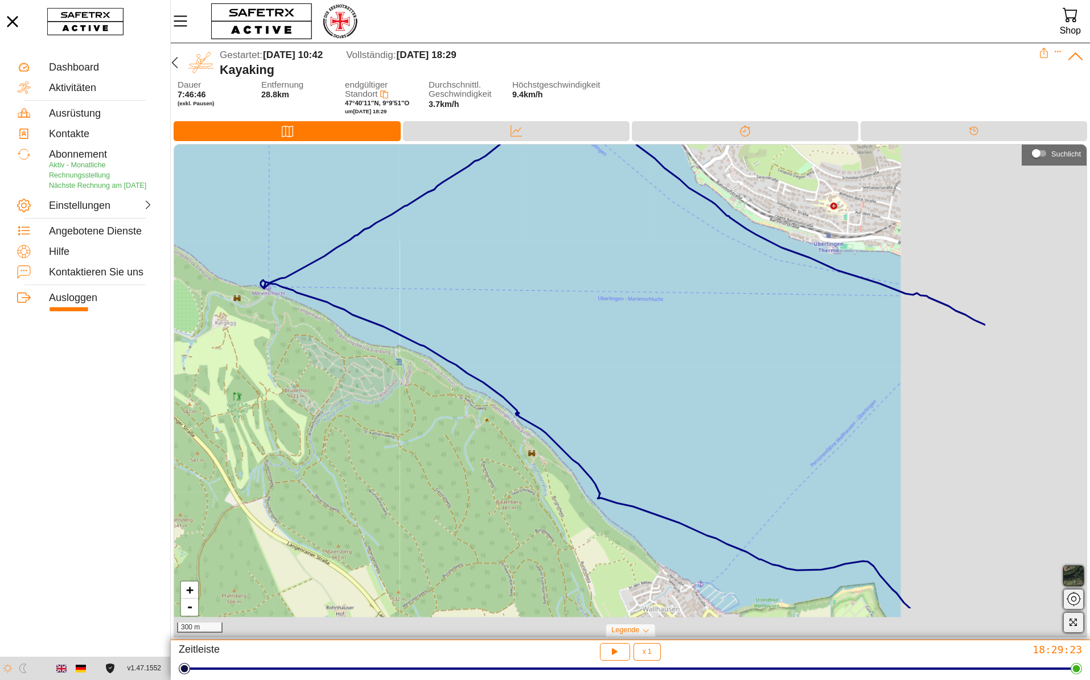
drag, startPoint x: 783, startPoint y: 519, endPoint x: 578, endPoint y: 437, distance: 220.2
click at [578, 437] on div "+ - 300 m" at bounding box center [630, 390] width 913 height 491
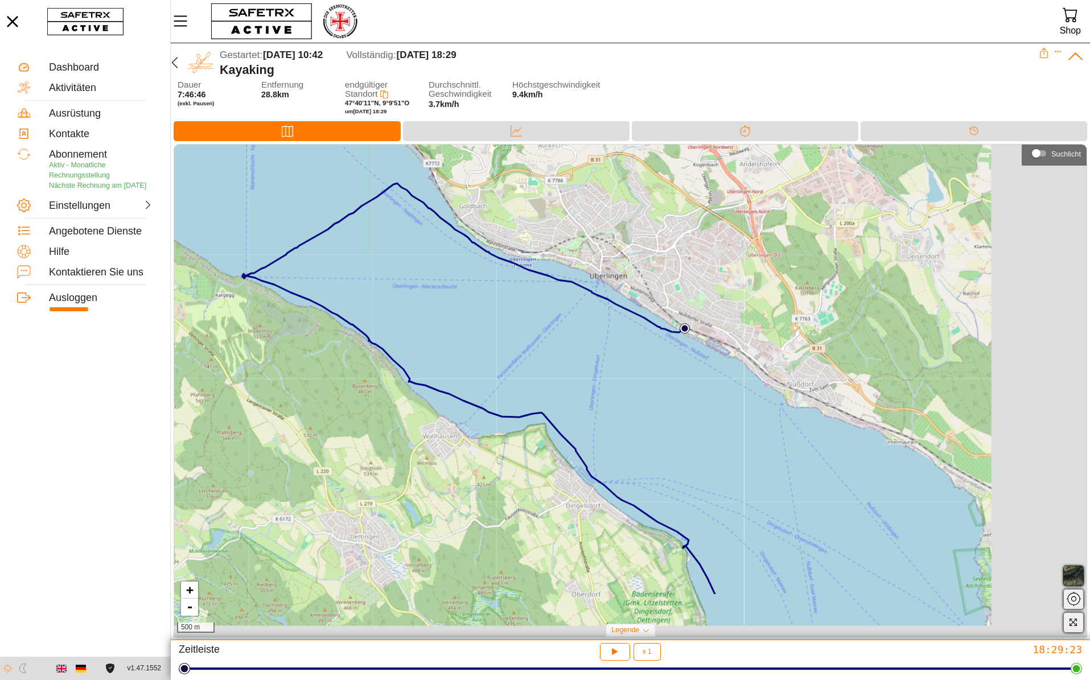
drag, startPoint x: 693, startPoint y: 508, endPoint x: 490, endPoint y: 374, distance: 243.3
click at [490, 374] on div "+ - 500 m" at bounding box center [630, 390] width 913 height 491
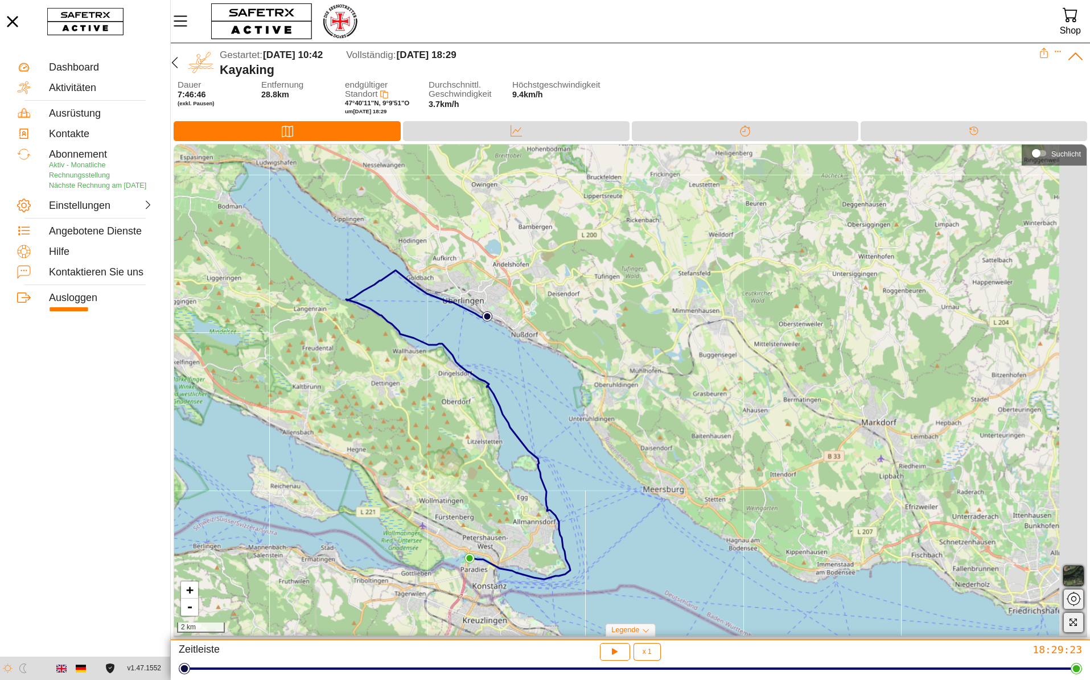
drag, startPoint x: 696, startPoint y: 496, endPoint x: 482, endPoint y: 358, distance: 254.1
click at [483, 359] on div "+ - 2 km" at bounding box center [630, 390] width 913 height 491
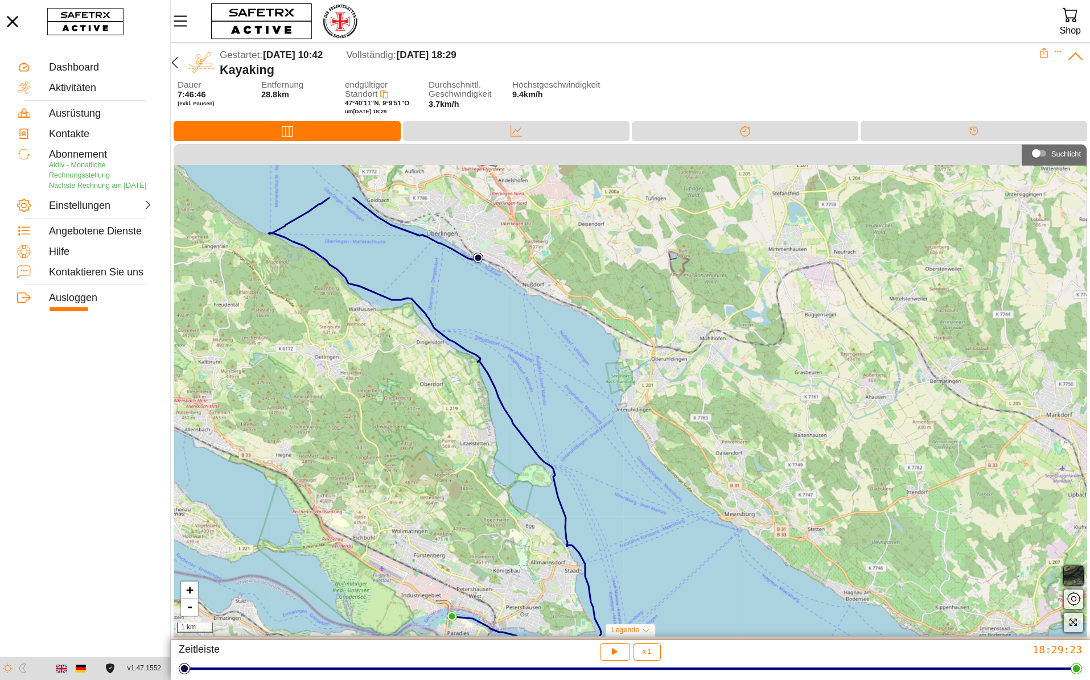
drag, startPoint x: 412, startPoint y: 398, endPoint x: 498, endPoint y: 500, distance: 133.7
click at [498, 500] on div "+ - 1 km" at bounding box center [630, 390] width 913 height 491
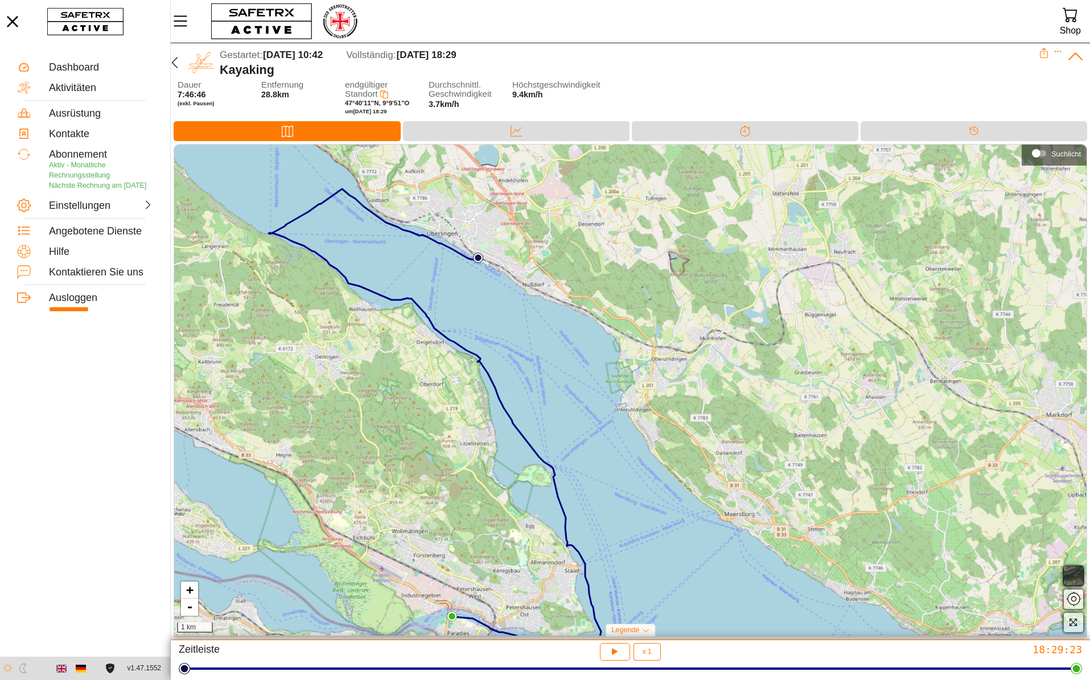
click at [1079, 576] on span "button" at bounding box center [1074, 576] width 14 height 14
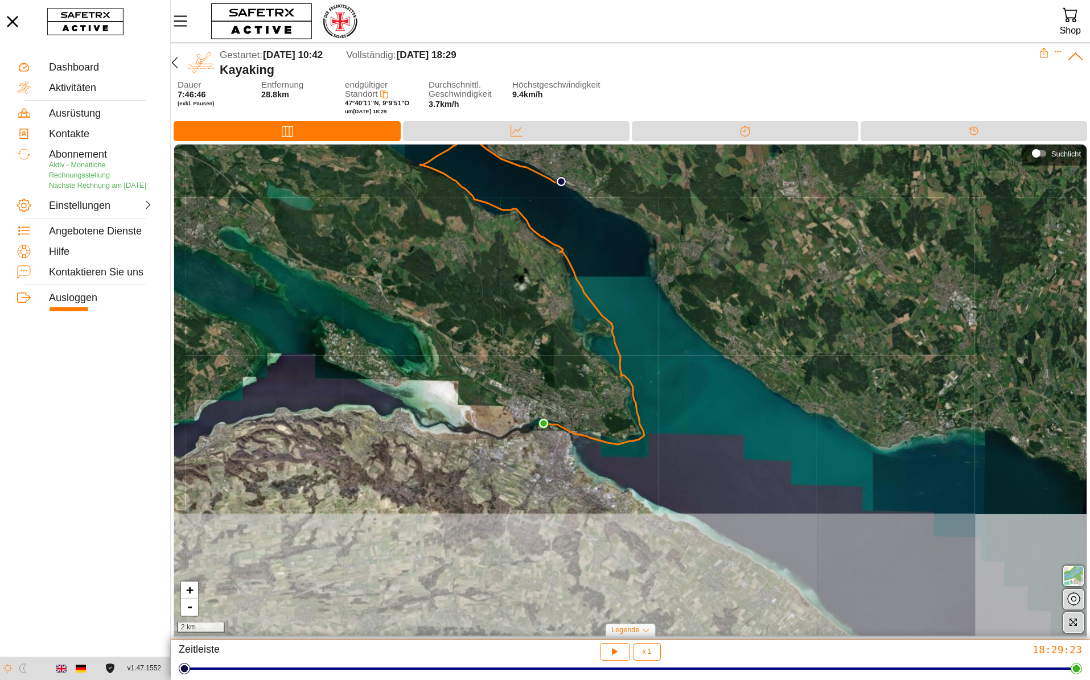
drag, startPoint x: 975, startPoint y: 580, endPoint x: 883, endPoint y: 398, distance: 203.7
click at [883, 398] on div "+ - 2 km" at bounding box center [630, 390] width 913 height 491
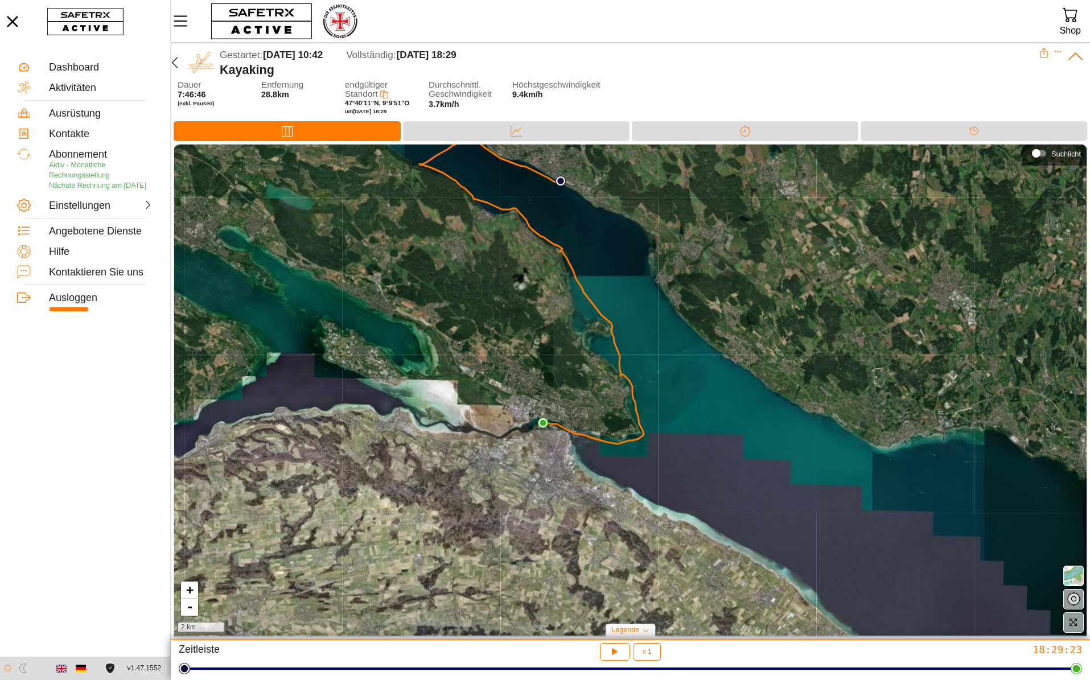
click at [1081, 580] on div at bounding box center [1074, 598] width 26 height 76
click at [179, 62] on icon "button" at bounding box center [175, 63] width 14 height 14
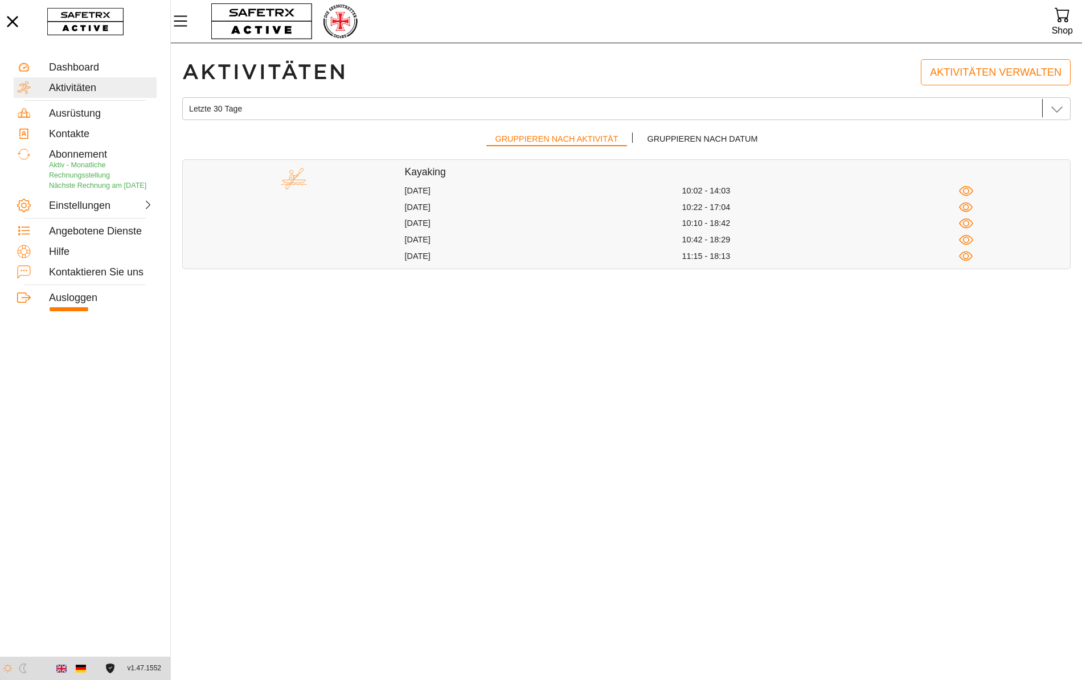
click at [708, 260] on div "11:15 - 18:13" at bounding box center [819, 256] width 277 height 11
click at [961, 256] on icon "button" at bounding box center [966, 256] width 14 height 14
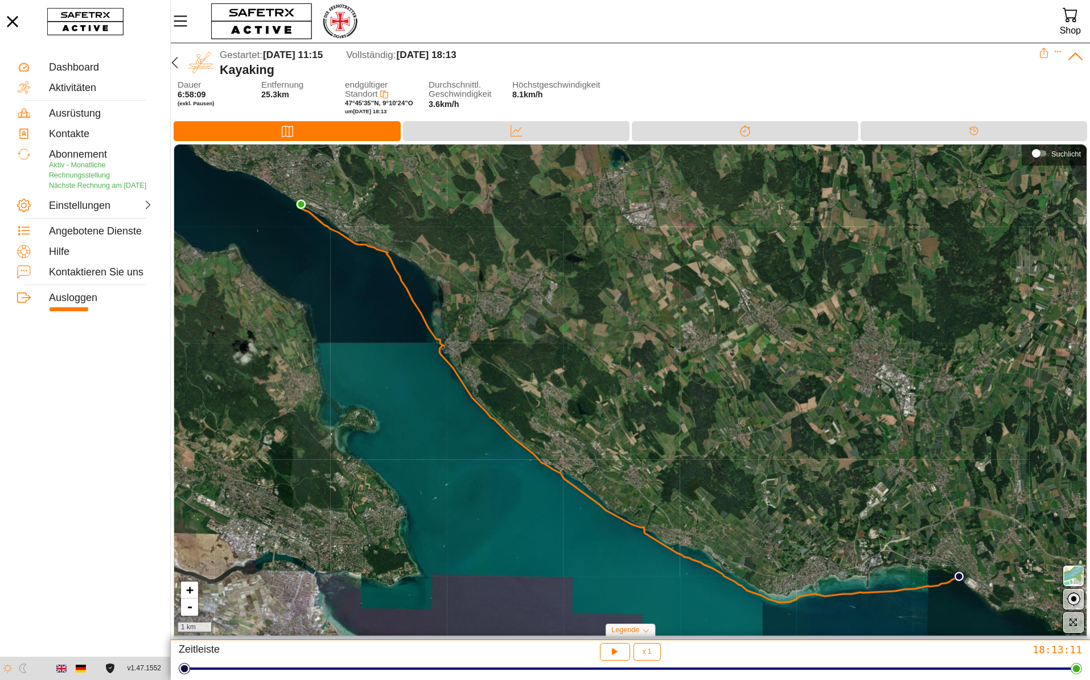
click at [540, 426] on div "+ - 1 km" at bounding box center [630, 390] width 913 height 491
click at [176, 65] on icon "button" at bounding box center [175, 63] width 14 height 14
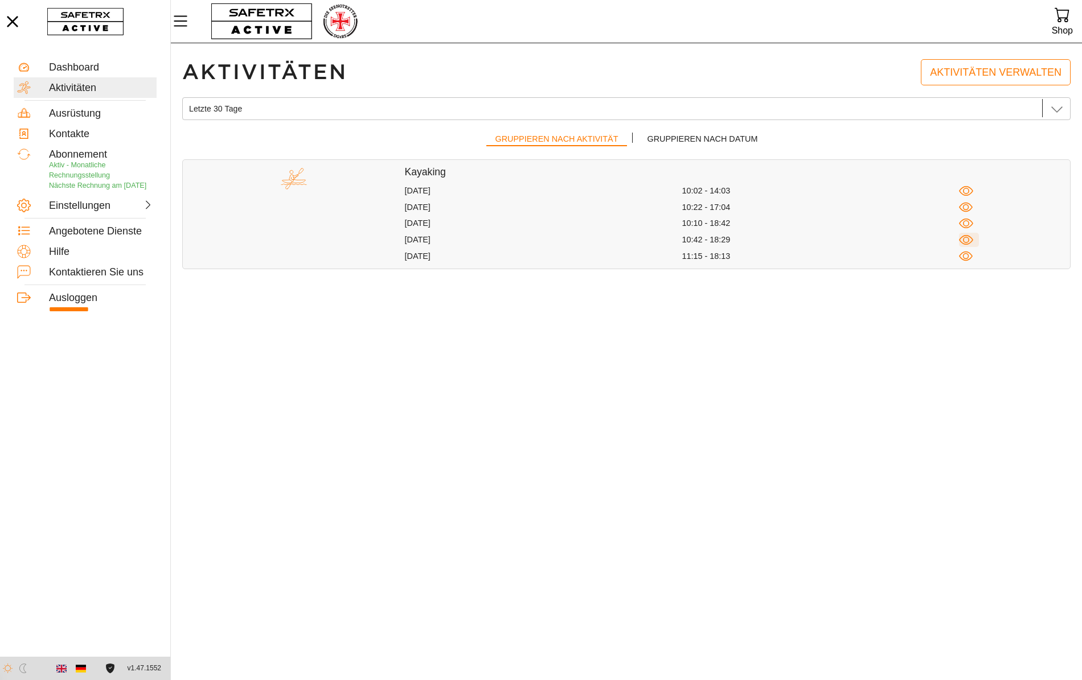
click at [967, 240] on icon "button" at bounding box center [966, 240] width 14 height 14
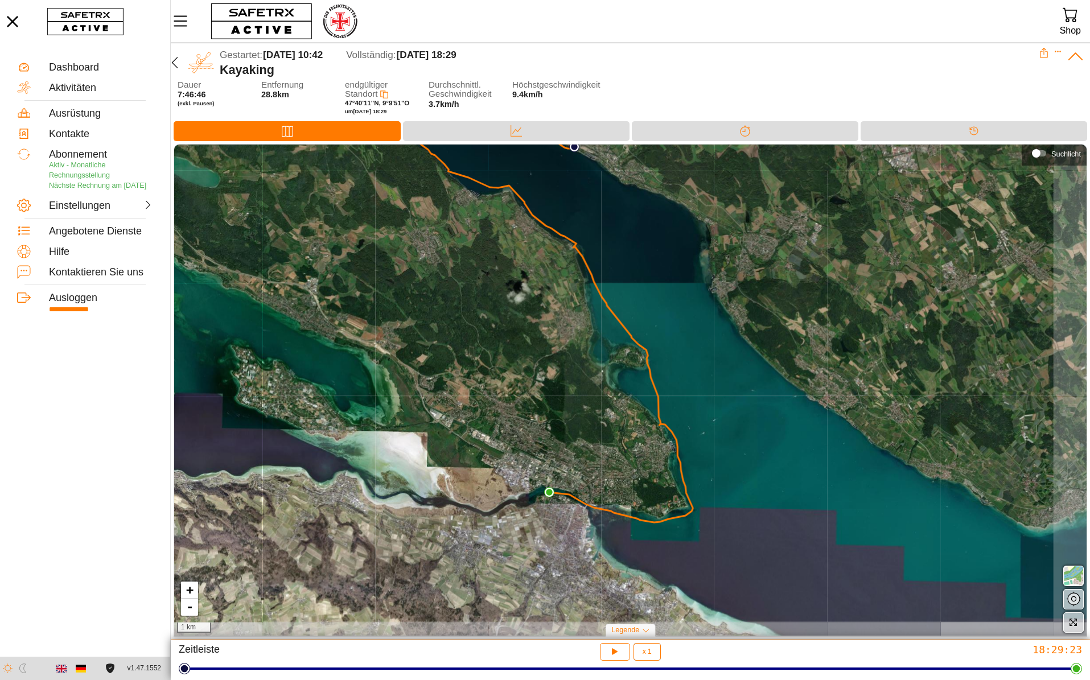
drag, startPoint x: 527, startPoint y: 468, endPoint x: 429, endPoint y: 381, distance: 130.3
click at [429, 381] on div "+ - 1 km" at bounding box center [630, 390] width 913 height 491
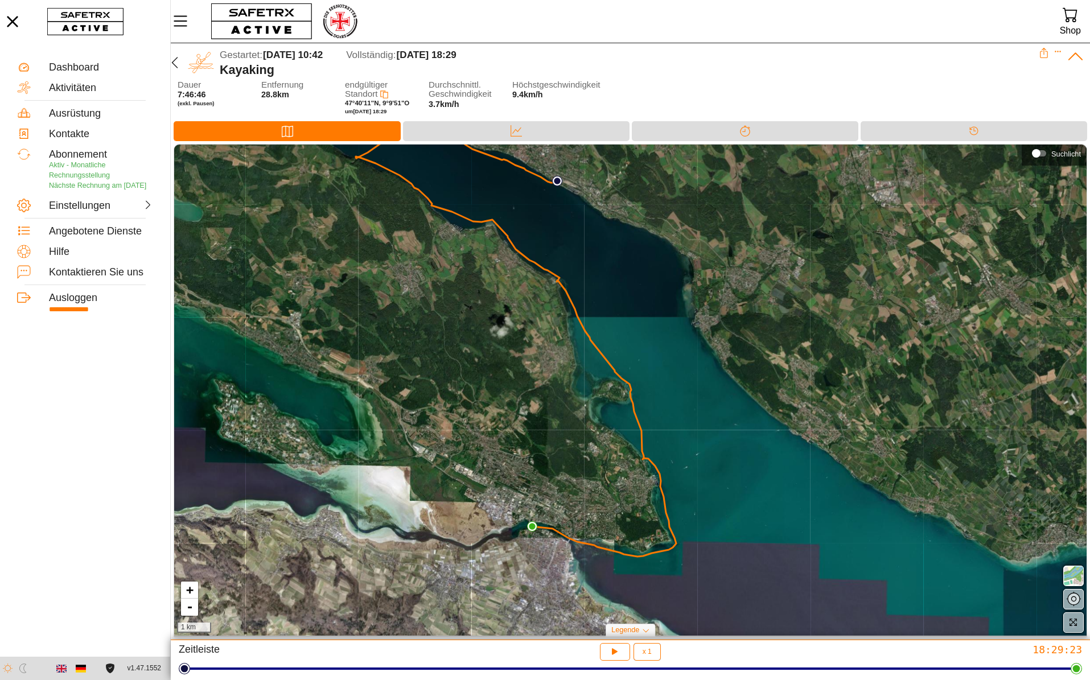
drag, startPoint x: 864, startPoint y: 403, endPoint x: 847, endPoint y: 437, distance: 38.2
click at [847, 437] on div "+ - 1 km" at bounding box center [630, 390] width 913 height 491
click at [171, 63] on icon "button" at bounding box center [175, 63] width 14 height 14
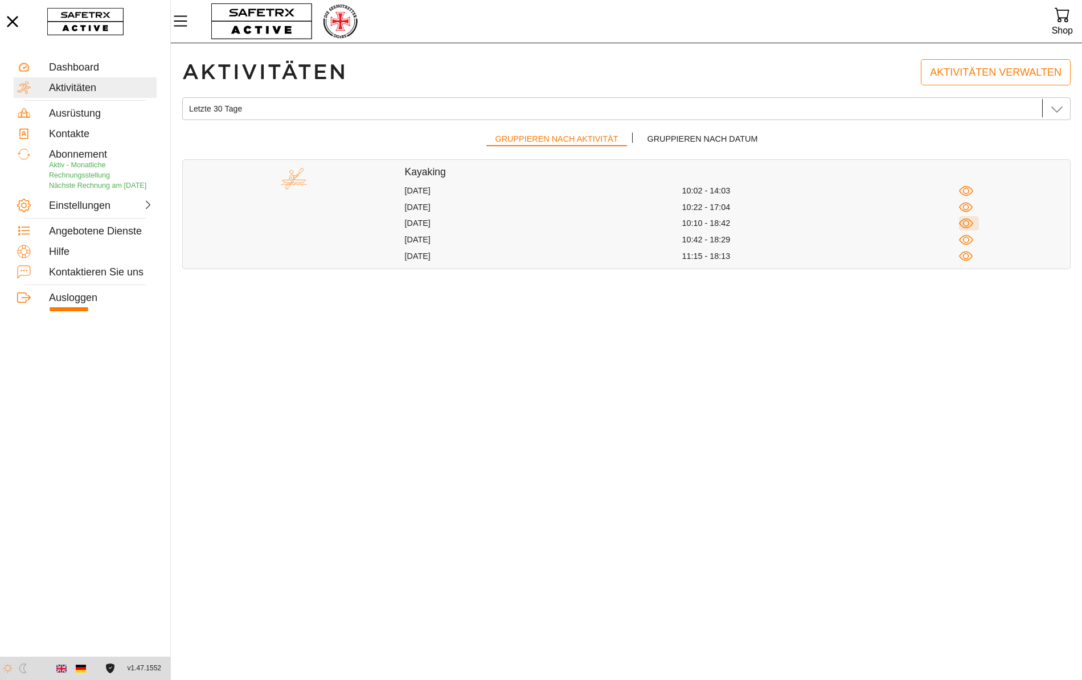
click at [964, 222] on icon "button" at bounding box center [966, 223] width 6 height 6
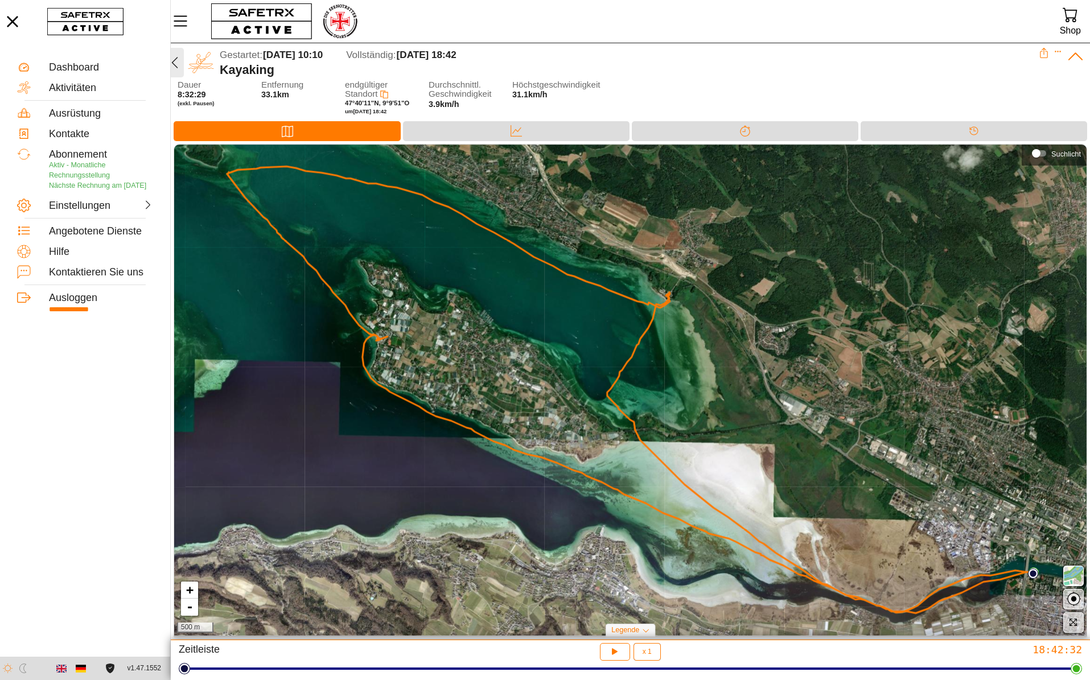
click at [173, 62] on icon "button" at bounding box center [175, 62] width 6 height 11
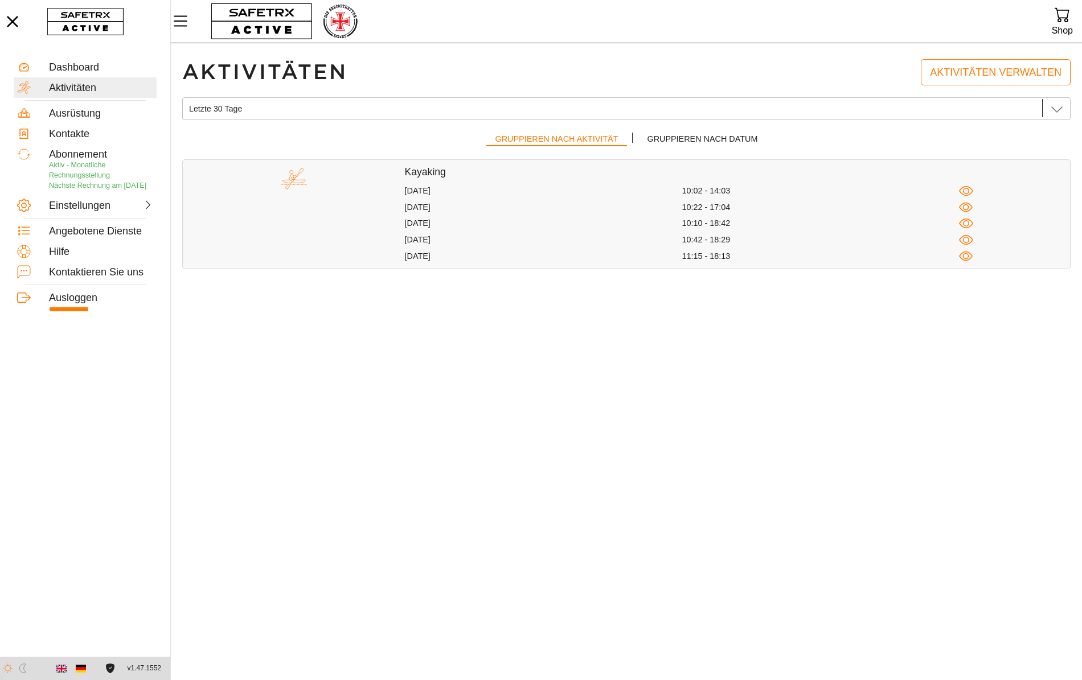
click at [697, 210] on div "10:22 - 17:04" at bounding box center [819, 207] width 277 height 11
click at [971, 204] on icon "button" at bounding box center [966, 207] width 14 height 14
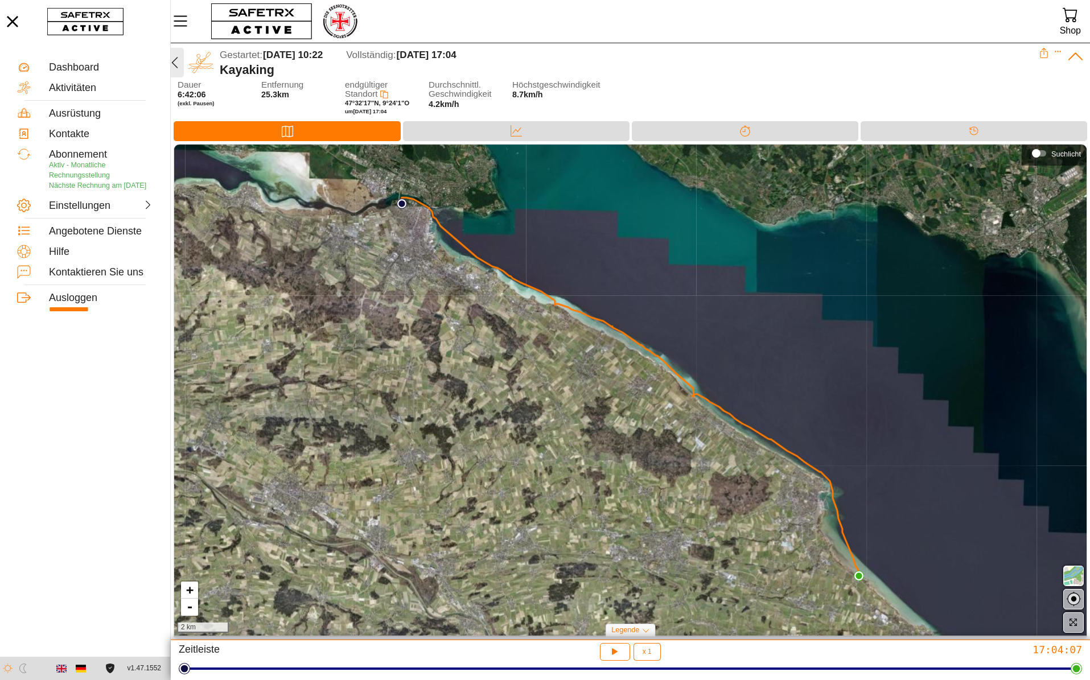
click at [173, 65] on icon "button" at bounding box center [175, 63] width 14 height 14
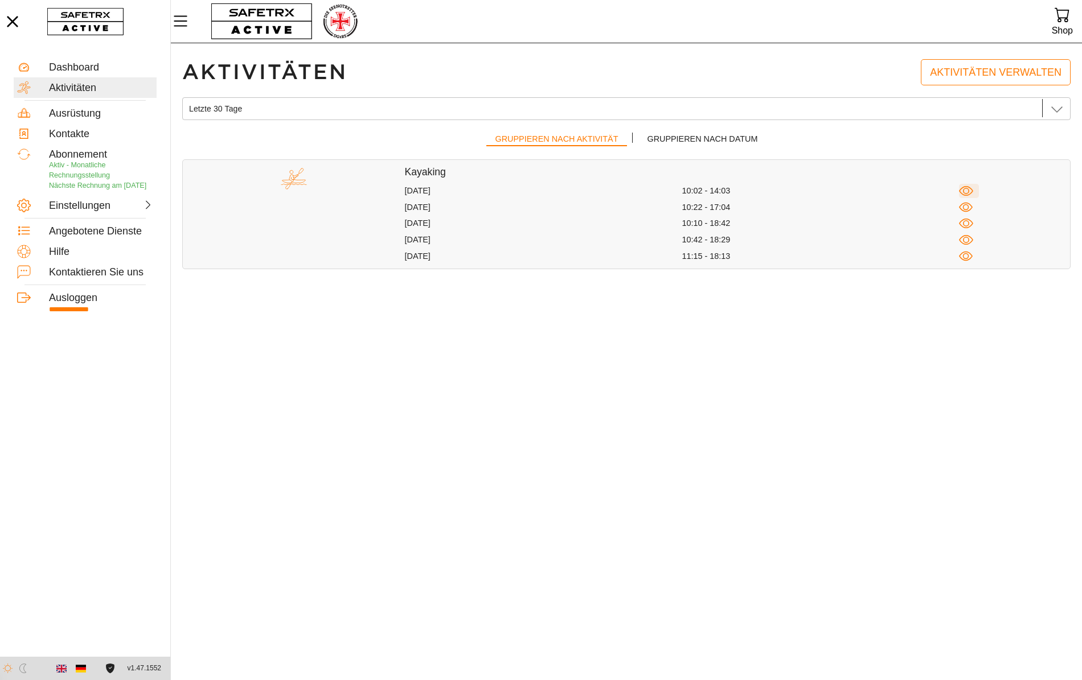
click at [971, 190] on icon "button" at bounding box center [966, 191] width 14 height 14
